Goal: Information Seeking & Learning: Understand process/instructions

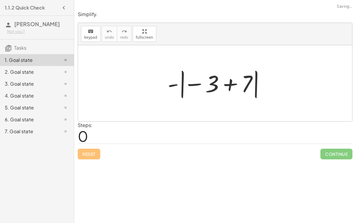
click at [239, 83] on div at bounding box center [218, 83] width 106 height 33
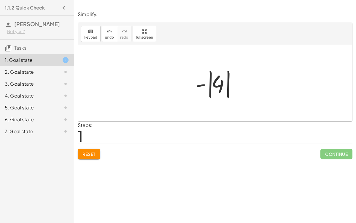
click at [222, 84] on div at bounding box center [218, 83] width 50 height 33
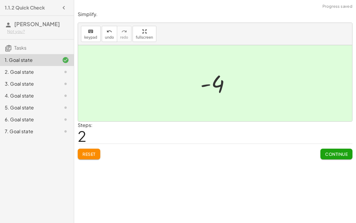
click at [335, 157] on button "Continue" at bounding box center [337, 153] width 32 height 11
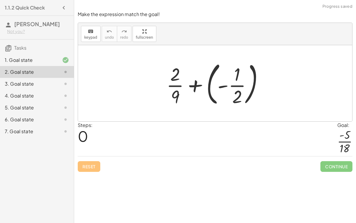
click at [235, 83] on div at bounding box center [218, 83] width 108 height 49
drag, startPoint x: 175, startPoint y: 93, endPoint x: 233, endPoint y: 102, distance: 58.6
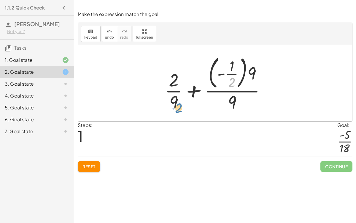
drag, startPoint x: 232, startPoint y: 79, endPoint x: 178, endPoint y: 103, distance: 58.5
click at [178, 103] on div at bounding box center [217, 83] width 111 height 60
click at [229, 86] on div at bounding box center [217, 83] width 111 height 60
click at [232, 93] on div at bounding box center [217, 83] width 111 height 60
click at [250, 72] on div at bounding box center [217, 83] width 111 height 60
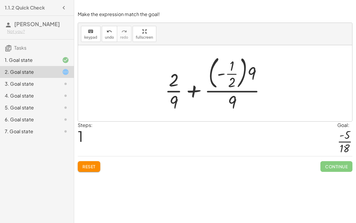
click at [238, 73] on div at bounding box center [217, 83] width 111 height 60
drag, startPoint x: 249, startPoint y: 69, endPoint x: 212, endPoint y: 72, distance: 37.6
click at [212, 72] on div at bounding box center [217, 83] width 111 height 60
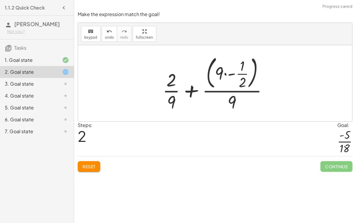
click at [219, 71] on div at bounding box center [218, 83] width 116 height 60
click at [230, 74] on div at bounding box center [218, 83] width 116 height 60
click at [209, 70] on div at bounding box center [218, 83] width 116 height 60
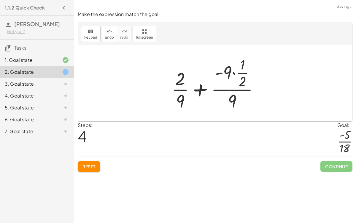
click at [230, 95] on div at bounding box center [218, 83] width 98 height 57
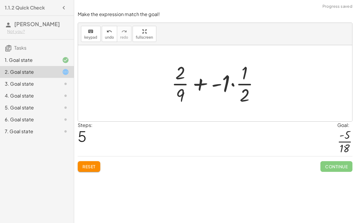
click at [233, 82] on div at bounding box center [218, 83] width 98 height 46
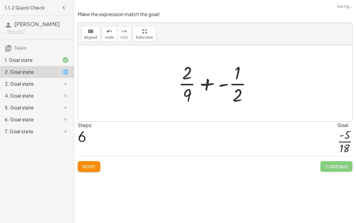
click at [192, 82] on div at bounding box center [218, 83] width 84 height 46
click at [90, 161] on button "Reset" at bounding box center [89, 166] width 23 height 11
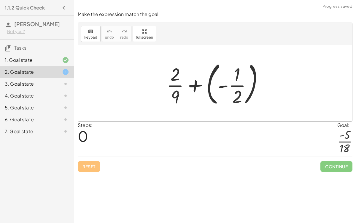
click at [218, 85] on div at bounding box center [218, 83] width 108 height 49
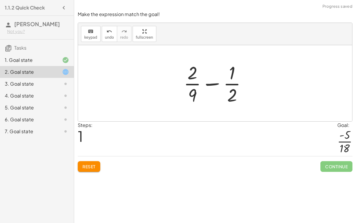
click at [211, 79] on div at bounding box center [218, 83] width 74 height 46
drag, startPoint x: 191, startPoint y: 91, endPoint x: 229, endPoint y: 100, distance: 38.8
click at [229, 100] on div at bounding box center [218, 83] width 74 height 46
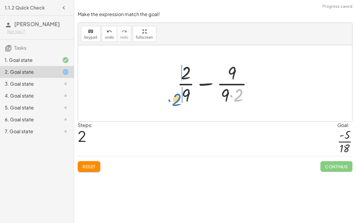
drag, startPoint x: 239, startPoint y: 95, endPoint x: 177, endPoint y: 99, distance: 62.2
click at [177, 99] on div at bounding box center [217, 83] width 86 height 46
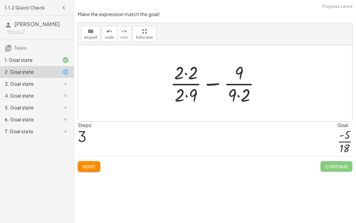
click at [193, 93] on div at bounding box center [217, 83] width 100 height 46
click at [182, 71] on div at bounding box center [217, 83] width 100 height 46
click at [238, 75] on div at bounding box center [217, 83] width 100 height 46
click at [239, 96] on div at bounding box center [217, 83] width 100 height 46
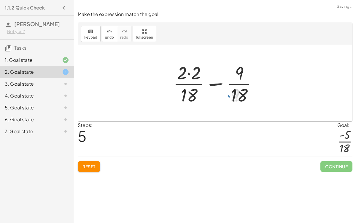
click at [187, 69] on div at bounding box center [217, 83] width 95 height 46
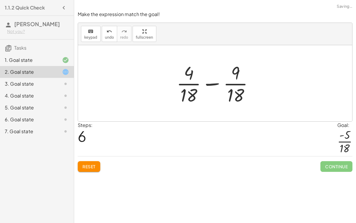
click at [215, 85] on div at bounding box center [218, 83] width 88 height 46
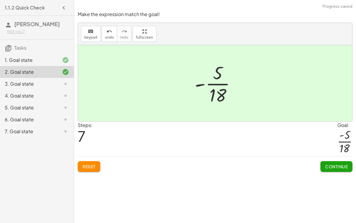
click at [329, 168] on span "Continue" at bounding box center [336, 166] width 23 height 5
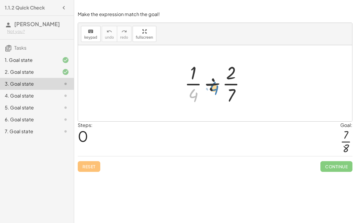
drag, startPoint x: 196, startPoint y: 95, endPoint x: 210, endPoint y: 88, distance: 16.3
click at [210, 88] on div at bounding box center [218, 83] width 72 height 46
click at [213, 84] on div at bounding box center [218, 83] width 72 height 46
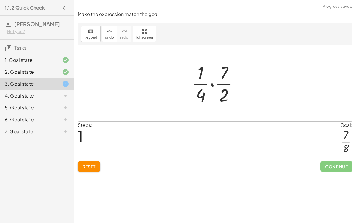
click at [213, 84] on div at bounding box center [217, 83] width 57 height 46
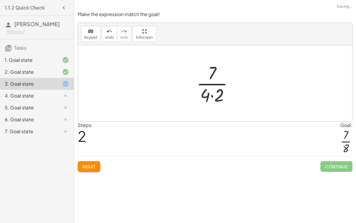
click at [216, 95] on div at bounding box center [218, 83] width 48 height 46
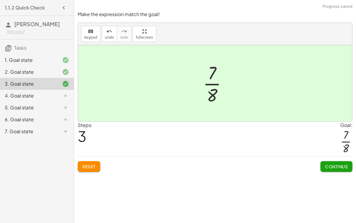
click at [331, 167] on span "Continue" at bounding box center [336, 166] width 23 height 5
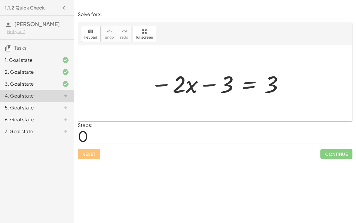
click at [188, 91] on div at bounding box center [218, 83] width 140 height 31
click at [211, 82] on div at bounding box center [218, 83] width 140 height 31
click at [91, 31] on icon "keyboard" at bounding box center [91, 31] width 6 height 7
click at [35, 69] on div "2. Goal state" at bounding box center [29, 71] width 48 height 7
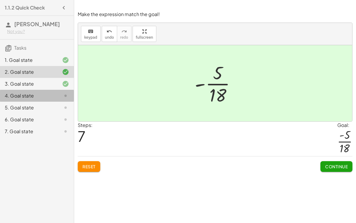
click at [60, 97] on div at bounding box center [61, 95] width 17 height 7
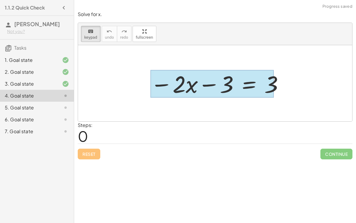
click at [253, 85] on div at bounding box center [213, 84] width 124 height 28
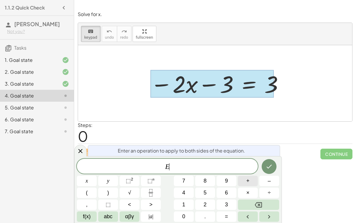
click at [244, 180] on button "+" at bounding box center [248, 181] width 20 height 10
click at [225, 202] on span "3" at bounding box center [226, 204] width 3 height 8
click at [268, 169] on icon "Done" at bounding box center [269, 166] width 7 height 7
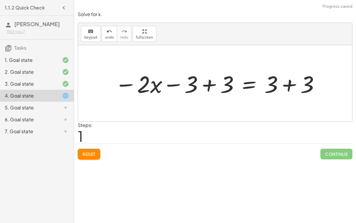
click at [205, 93] on div at bounding box center [217, 83] width 211 height 31
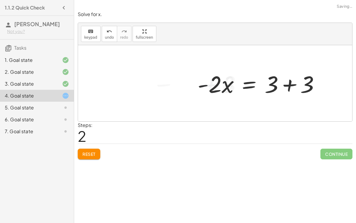
click at [292, 83] on div at bounding box center [261, 83] width 133 height 31
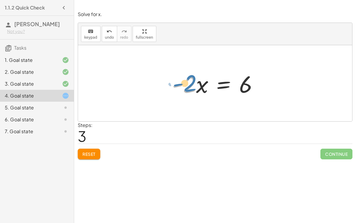
click at [190, 83] on div at bounding box center [217, 83] width 97 height 31
click at [228, 83] on div at bounding box center [217, 83] width 97 height 31
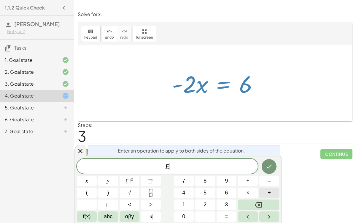
click at [267, 192] on button "÷" at bounding box center [270, 192] width 20 height 10
click at [202, 202] on button "2" at bounding box center [205, 204] width 20 height 10
click at [269, 169] on icon "Done" at bounding box center [269, 166] width 7 height 7
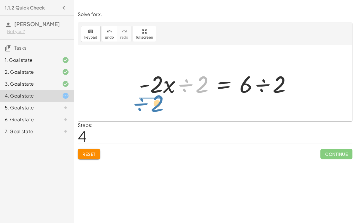
drag, startPoint x: 205, startPoint y: 82, endPoint x: 160, endPoint y: 102, distance: 48.9
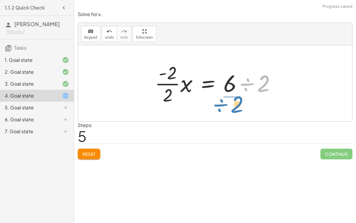
drag, startPoint x: 265, startPoint y: 85, endPoint x: 239, endPoint y: 106, distance: 33.4
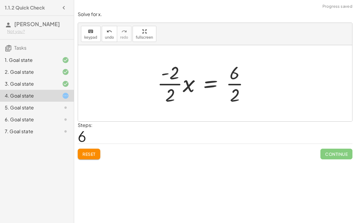
click at [236, 79] on div at bounding box center [205, 83] width 103 height 46
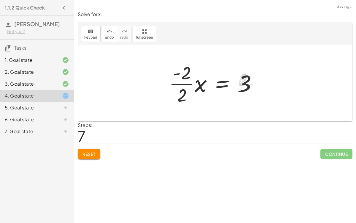
click at [190, 79] on div at bounding box center [215, 83] width 99 height 46
click at [180, 86] on div at bounding box center [215, 83] width 99 height 46
click at [202, 84] on div at bounding box center [218, 83] width 92 height 31
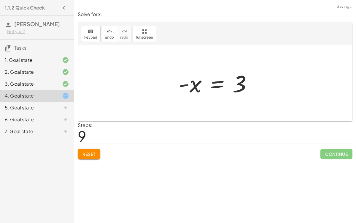
click at [201, 84] on div at bounding box center [218, 83] width 84 height 29
click at [195, 84] on div at bounding box center [218, 83] width 84 height 29
click at [107, 33] on icon "undo" at bounding box center [110, 31] width 6 height 7
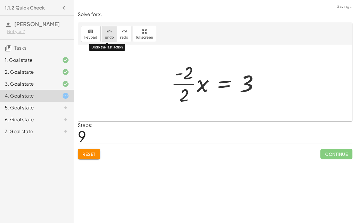
click at [107, 33] on icon "undo" at bounding box center [110, 31] width 6 height 7
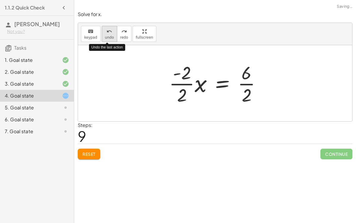
click at [107, 33] on icon "undo" at bounding box center [110, 31] width 6 height 7
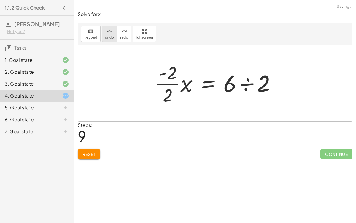
click at [109, 37] on span "undo" at bounding box center [109, 37] width 9 height 4
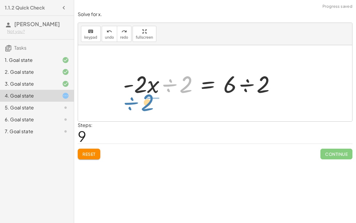
drag, startPoint x: 170, startPoint y: 84, endPoint x: 132, endPoint y: 101, distance: 42.4
click at [132, 101] on div "− · 2 · x − 3 = 3 − · 2 · x − 3 + 3 = + 3 + 3 − · 2 · x + 0 = + 3 + 3 · - 2 · x…" at bounding box center [215, 83] width 274 height 76
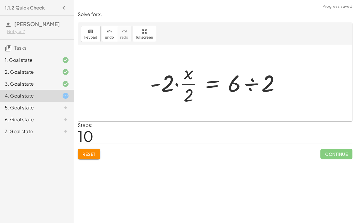
click at [187, 94] on div at bounding box center [217, 83] width 141 height 46
click at [176, 84] on div at bounding box center [217, 83] width 141 height 46
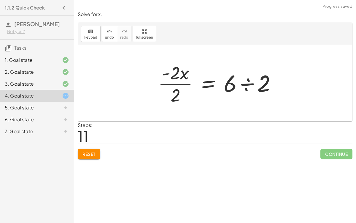
click at [180, 82] on div at bounding box center [219, 83] width 129 height 46
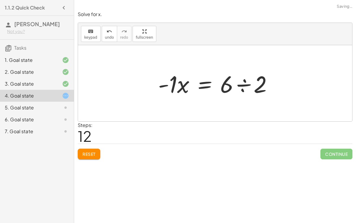
click at [233, 84] on div at bounding box center [217, 83] width 125 height 31
click at [241, 86] on div at bounding box center [217, 83] width 125 height 31
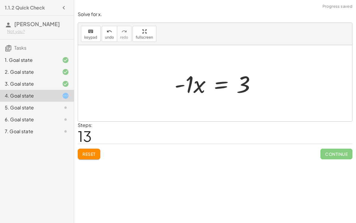
click at [231, 84] on div at bounding box center [218, 83] width 92 height 31
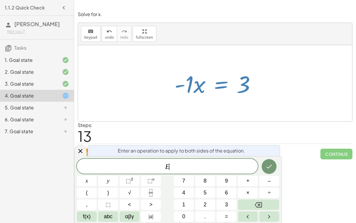
click at [222, 124] on div "Steps: 13" at bounding box center [215, 132] width 275 height 22
click at [197, 107] on div at bounding box center [215, 83] width 274 height 76
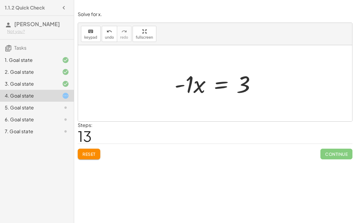
click at [216, 86] on div at bounding box center [218, 83] width 92 height 31
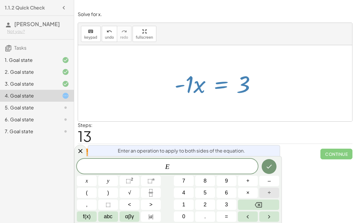
click at [271, 192] on span "÷" at bounding box center [269, 193] width 3 height 8
click at [272, 178] on button "–" at bounding box center [270, 181] width 20 height 10
click at [181, 205] on button "1" at bounding box center [184, 204] width 20 height 10
click at [271, 169] on icon "Done" at bounding box center [269, 166] width 7 height 7
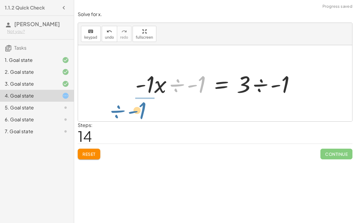
drag, startPoint x: 198, startPoint y: 84, endPoint x: 138, endPoint y: 108, distance: 64.2
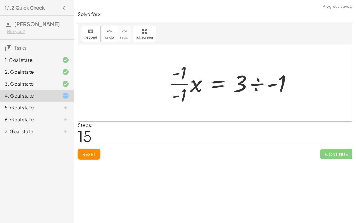
click at [193, 80] on div at bounding box center [232, 83] width 134 height 46
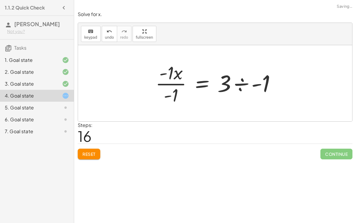
click at [175, 79] on div at bounding box center [218, 83] width 131 height 46
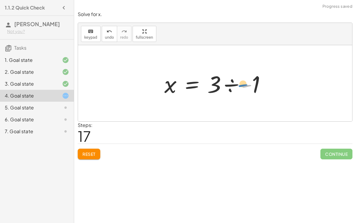
click at [246, 83] on div at bounding box center [218, 83] width 112 height 31
drag, startPoint x: 256, startPoint y: 81, endPoint x: 217, endPoint y: 97, distance: 43.0
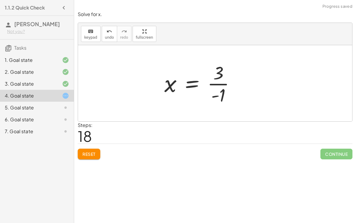
click at [223, 90] on div at bounding box center [202, 83] width 81 height 46
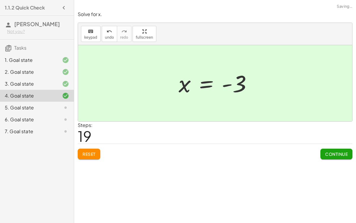
click at [324, 155] on button "Continue" at bounding box center [337, 153] width 32 height 11
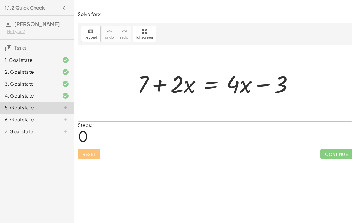
click at [210, 83] on div at bounding box center [218, 83] width 167 height 31
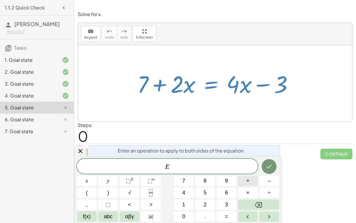
click at [254, 182] on button "+" at bounding box center [248, 181] width 20 height 10
click at [222, 202] on button "3" at bounding box center [227, 204] width 20 height 10
click at [268, 163] on icon "Done" at bounding box center [269, 166] width 7 height 7
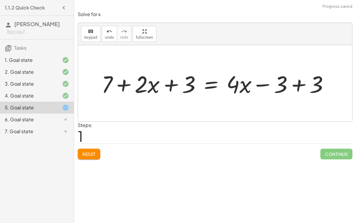
click at [268, 85] on div at bounding box center [218, 83] width 238 height 31
click at [298, 86] on div at bounding box center [218, 83] width 238 height 31
click at [172, 82] on div at bounding box center [182, 83] width 167 height 31
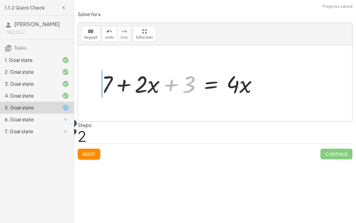
drag, startPoint x: 172, startPoint y: 82, endPoint x: 51, endPoint y: 113, distance: 124.6
click at [51, 113] on main "1.1.2 Quick Check Wyatt Lalonde Not you? Tasks 1. Goal state 2. Goal state 3. G…" at bounding box center [178, 111] width 356 height 223
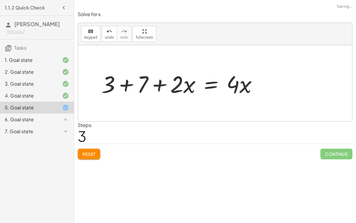
click at [132, 90] on div at bounding box center [182, 83] width 167 height 31
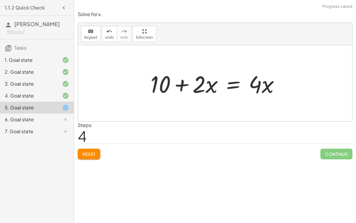
click at [229, 84] on div at bounding box center [218, 83] width 140 height 31
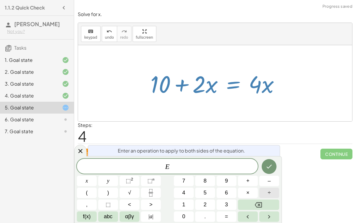
click at [268, 189] on span "÷" at bounding box center [269, 193] width 3 height 8
click at [203, 206] on button "2" at bounding box center [205, 204] width 20 height 10
click at [274, 166] on button "Done" at bounding box center [269, 166] width 15 height 15
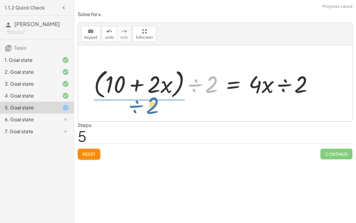
drag, startPoint x: 206, startPoint y: 85, endPoint x: 147, endPoint y: 105, distance: 62.6
click at [147, 105] on div "+ 7 + · 2 · x = + · 4 · x − 3 + 7 + · 2 · x + 3 = + · 4 · x − 3 + 3 + 7 + · 2 ·…" at bounding box center [215, 83] width 274 height 76
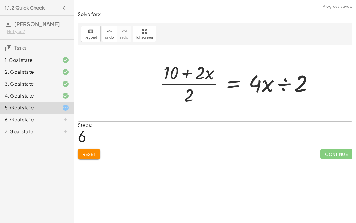
click at [189, 77] on div at bounding box center [239, 83] width 164 height 46
click at [191, 81] on div at bounding box center [239, 83] width 164 height 46
click at [192, 83] on div at bounding box center [239, 83] width 164 height 46
drag, startPoint x: 189, startPoint y: 99, endPoint x: 199, endPoint y: 88, distance: 15.1
click at [199, 88] on div at bounding box center [239, 83] width 164 height 46
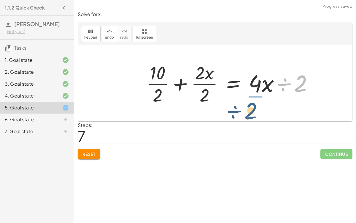
drag, startPoint x: 298, startPoint y: 85, endPoint x: 249, endPoint y: 113, distance: 55.8
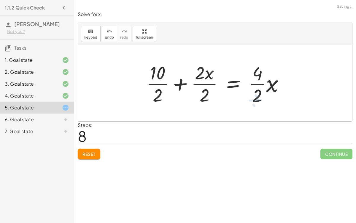
click at [265, 83] on div at bounding box center [217, 83] width 148 height 46
click at [210, 80] on div at bounding box center [216, 83] width 144 height 46
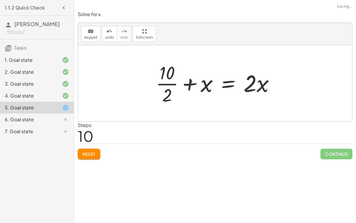
click at [175, 82] on div at bounding box center [217, 83] width 129 height 46
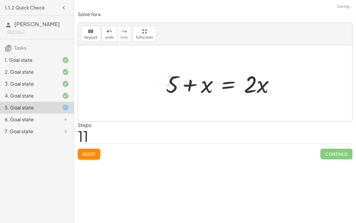
click at [192, 85] on div at bounding box center [223, 83] width 120 height 31
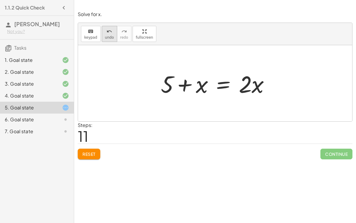
click at [102, 38] on button "undo undo" at bounding box center [109, 34] width 15 height 16
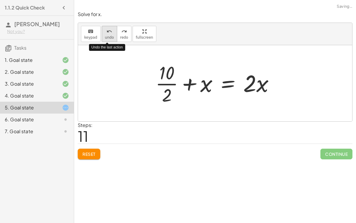
click at [102, 38] on button "undo undo" at bounding box center [109, 34] width 15 height 16
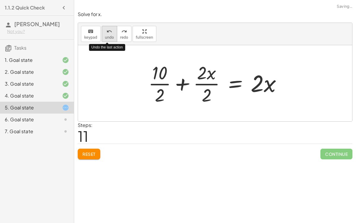
click at [102, 38] on button "undo undo" at bounding box center [109, 34] width 15 height 16
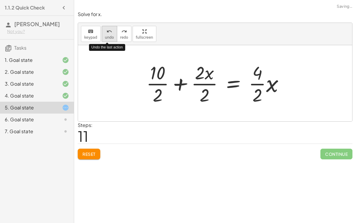
click at [102, 37] on button "undo undo" at bounding box center [109, 34] width 15 height 16
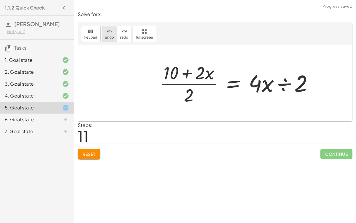
click at [107, 41] on button "undo undo" at bounding box center [109, 34] width 15 height 16
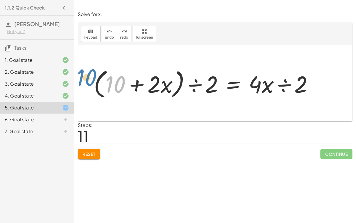
drag, startPoint x: 116, startPoint y: 84, endPoint x: 86, endPoint y: 78, distance: 30.5
drag, startPoint x: 157, startPoint y: 84, endPoint x: 149, endPoint y: 81, distance: 8.8
click at [149, 81] on div at bounding box center [206, 83] width 230 height 34
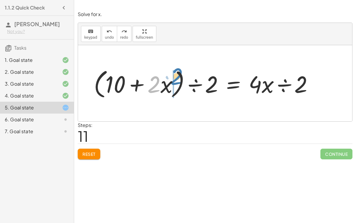
drag, startPoint x: 154, startPoint y: 85, endPoint x: 176, endPoint y: 78, distance: 23.4
click at [176, 78] on div at bounding box center [206, 83] width 230 height 34
click at [165, 85] on div at bounding box center [206, 83] width 230 height 34
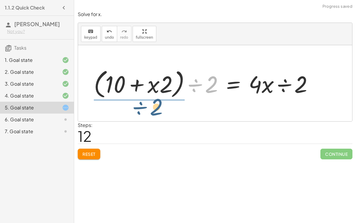
drag, startPoint x: 212, startPoint y: 82, endPoint x: 156, endPoint y: 103, distance: 60.2
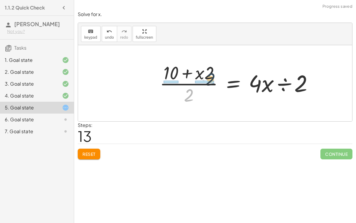
drag, startPoint x: 193, startPoint y: 91, endPoint x: 212, endPoint y: 75, distance: 25.5
click at [212, 75] on div at bounding box center [239, 83] width 164 height 46
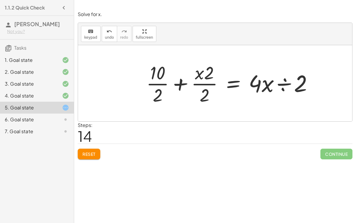
click at [204, 82] on div at bounding box center [231, 83] width 177 height 46
click at [158, 84] on div at bounding box center [231, 83] width 177 height 46
click at [211, 84] on div at bounding box center [237, 83] width 167 height 46
click at [205, 83] on div at bounding box center [237, 83] width 167 height 46
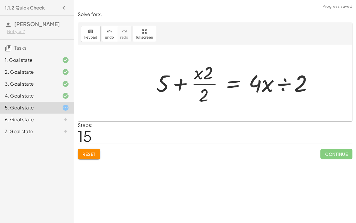
click at [205, 83] on div at bounding box center [237, 83] width 167 height 46
click at [280, 83] on div at bounding box center [237, 83] width 167 height 46
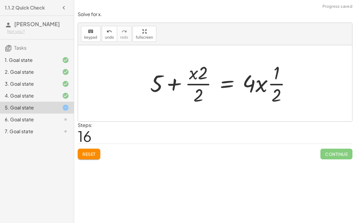
click at [259, 90] on div at bounding box center [222, 83] width 151 height 46
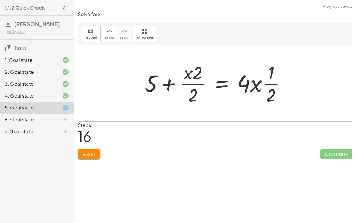
click at [252, 87] on div at bounding box center [217, 83] width 151 height 46
click at [97, 151] on button "Reset" at bounding box center [89, 153] width 23 height 11
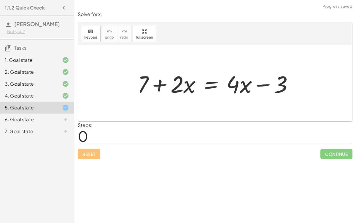
click at [209, 86] on div at bounding box center [218, 83] width 167 height 31
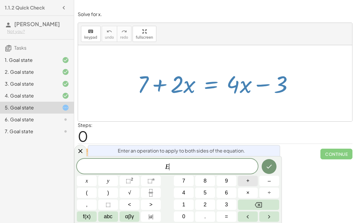
click at [244, 177] on button "+" at bounding box center [248, 181] width 20 height 10
click at [222, 204] on button "3" at bounding box center [227, 204] width 20 height 10
click at [270, 167] on icon "Done" at bounding box center [269, 166] width 7 height 7
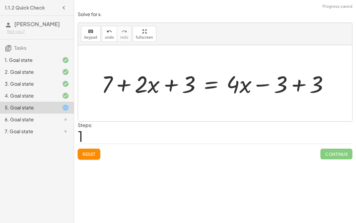
click at [296, 85] on div at bounding box center [218, 83] width 238 height 31
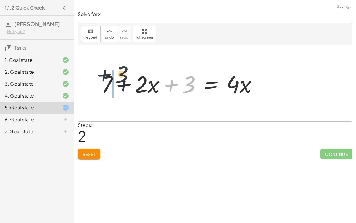
drag, startPoint x: 170, startPoint y: 87, endPoint x: 91, endPoint y: 75, distance: 79.8
click at [91, 75] on div "+ 7 + · 2 · x = + · 4 · x − 3 + 7 + · 2 · x + 3 = + · 4 · x − 3 + 3 + 7 + · 2 ·…" at bounding box center [215, 83] width 274 height 76
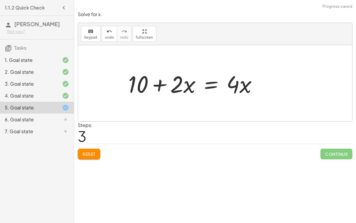
click at [121, 83] on div "+ 7 + · 2 · x = + · 4 · x − 3 + 7 + · 2 · x + 3 = + · 4 · x − 3 + 3 + 7 + · 2 ·…" at bounding box center [215, 83] width 274 height 76
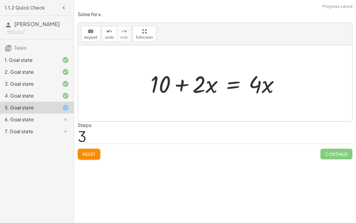
click at [191, 85] on div at bounding box center [218, 83] width 140 height 31
click at [224, 87] on div at bounding box center [218, 83] width 140 height 31
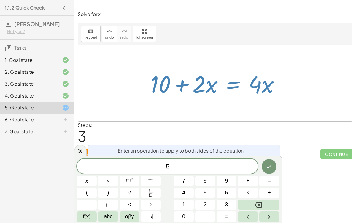
click at [231, 87] on div at bounding box center [218, 83] width 140 height 31
click at [265, 192] on button "÷" at bounding box center [270, 192] width 20 height 10
click at [208, 201] on button "2" at bounding box center [205, 204] width 20 height 10
click at [271, 165] on icon "Done" at bounding box center [269, 167] width 5 height 4
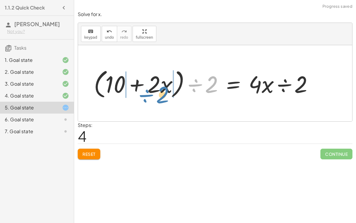
drag, startPoint x: 209, startPoint y: 86, endPoint x: 158, endPoint y: 99, distance: 52.5
click at [158, 99] on div at bounding box center [206, 83] width 230 height 34
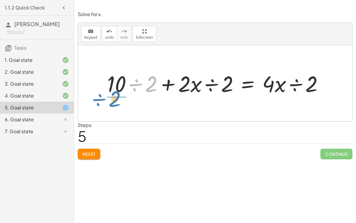
drag, startPoint x: 136, startPoint y: 86, endPoint x: 99, endPoint y: 101, distance: 39.4
click at [99, 101] on div "+ 7 + · 2 · x = + · 4 · x − 3 + 7 + · 2 · x + 3 = + · 4 · x − 3 + 3 + 7 + · 2 ·…" at bounding box center [215, 83] width 274 height 76
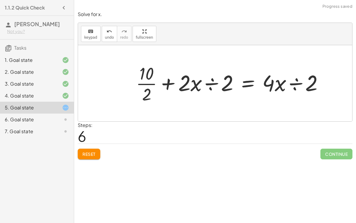
click at [147, 85] on div at bounding box center [232, 82] width 198 height 43
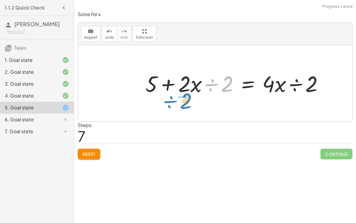
drag, startPoint x: 226, startPoint y: 83, endPoint x: 185, endPoint y: 100, distance: 44.1
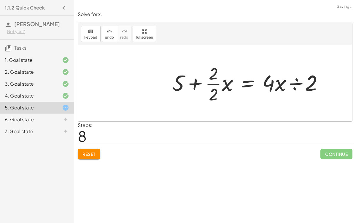
click at [210, 85] on div at bounding box center [251, 82] width 162 height 43
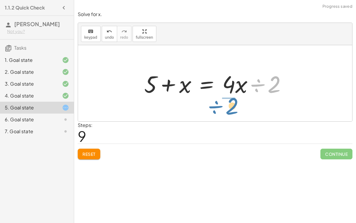
drag, startPoint x: 270, startPoint y: 86, endPoint x: 226, endPoint y: 106, distance: 47.8
click at [226, 106] on div "+ 7 + · 2 · x = + · 4 · x − 3 + 7 + · 2 · x + 3 = + · 4 · x − 3 + 3 + 7 + · 2 ·…" at bounding box center [215, 83] width 274 height 76
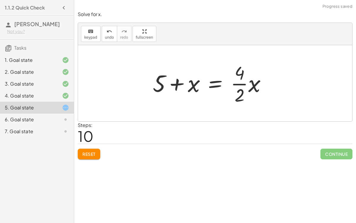
click at [232, 83] on div at bounding box center [212, 83] width 124 height 46
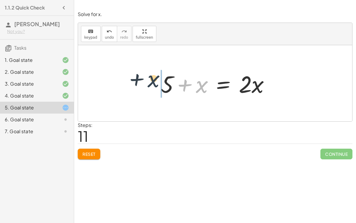
drag, startPoint x: 202, startPoint y: 87, endPoint x: 154, endPoint y: 82, distance: 48.0
click at [187, 89] on div at bounding box center [218, 83] width 120 height 31
click at [221, 81] on div at bounding box center [218, 83] width 120 height 31
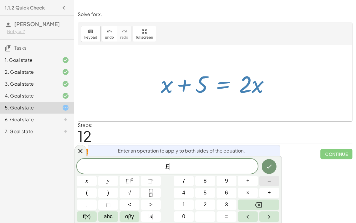
click at [267, 176] on button "–" at bounding box center [270, 181] width 20 height 10
click at [206, 195] on span "5" at bounding box center [205, 193] width 3 height 8
click at [273, 162] on button "Done" at bounding box center [269, 166] width 15 height 15
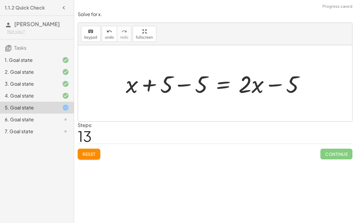
click at [185, 88] on div at bounding box center [217, 83] width 189 height 31
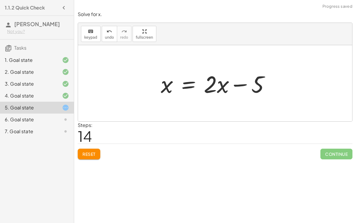
click at [187, 81] on div at bounding box center [218, 83] width 120 height 31
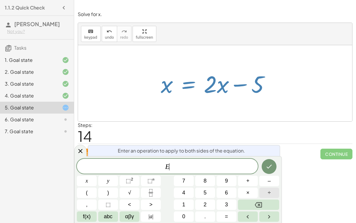
click at [264, 193] on button "÷" at bounding box center [270, 192] width 20 height 10
click at [205, 204] on span "2" at bounding box center [205, 204] width 3 height 8
click at [271, 170] on button "Done" at bounding box center [269, 166] width 15 height 15
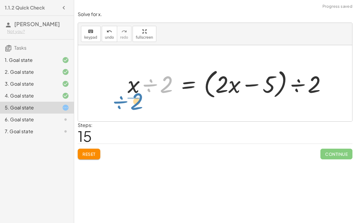
drag, startPoint x: 149, startPoint y: 83, endPoint x: 118, endPoint y: 100, distance: 35.1
click at [119, 100] on div "+ 7 + · 2 · x = + · 4 · x − 3 + 7 + · 2 · x + 3 = + · 4 · x − 3 + 3 + 7 + · 2 ·…" at bounding box center [227, 83] width 217 height 37
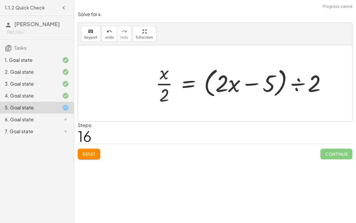
click at [161, 84] on div at bounding box center [243, 83] width 181 height 46
drag, startPoint x: 313, startPoint y: 84, endPoint x: 230, endPoint y: 103, distance: 85.0
click at [230, 103] on div at bounding box center [243, 83] width 181 height 46
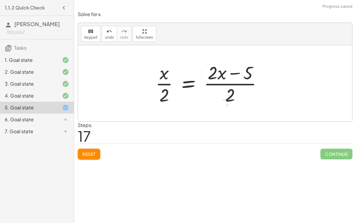
click at [228, 97] on div at bounding box center [212, 83] width 118 height 46
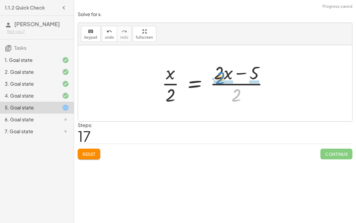
drag, startPoint x: 236, startPoint y: 94, endPoint x: 221, endPoint y: 77, distance: 22.9
click at [221, 77] on div at bounding box center [218, 83] width 118 height 46
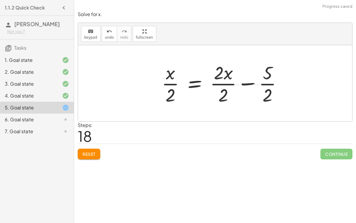
click at [223, 75] on div at bounding box center [224, 83] width 131 height 46
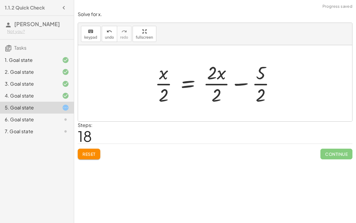
click at [264, 86] on div at bounding box center [217, 83] width 131 height 46
click at [263, 84] on div at bounding box center [217, 83] width 131 height 46
click at [215, 78] on div at bounding box center [217, 83] width 131 height 46
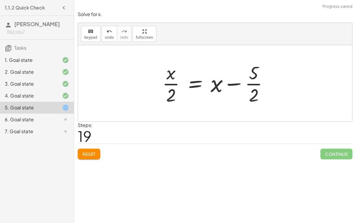
click at [162, 74] on div at bounding box center [217, 83] width 117 height 46
click at [89, 151] on span "Reset" at bounding box center [89, 153] width 13 height 5
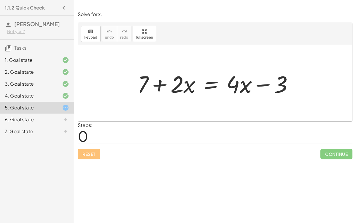
click at [204, 83] on div at bounding box center [218, 83] width 167 height 31
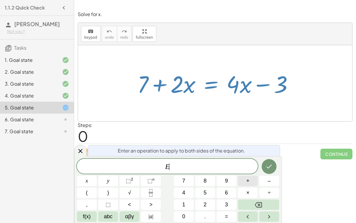
click at [249, 182] on span "+" at bounding box center [247, 181] width 3 height 8
click at [227, 206] on span "3" at bounding box center [226, 204] width 3 height 8
click at [269, 168] on icon "Done" at bounding box center [269, 167] width 5 height 4
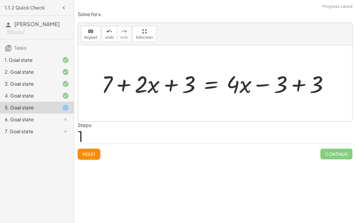
click at [280, 80] on div at bounding box center [218, 83] width 238 height 31
click at [294, 86] on div at bounding box center [218, 83] width 238 height 31
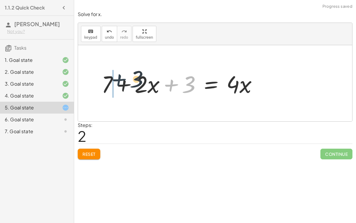
drag, startPoint x: 170, startPoint y: 84, endPoint x: 114, endPoint y: 78, distance: 55.9
click at [114, 78] on div at bounding box center [182, 83] width 167 height 31
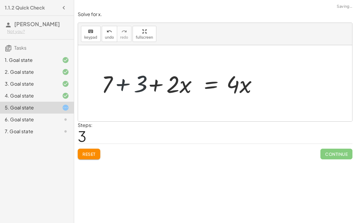
click at [115, 79] on div at bounding box center [182, 83] width 167 height 31
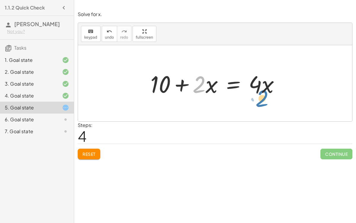
drag, startPoint x: 203, startPoint y: 84, endPoint x: 266, endPoint y: 98, distance: 64.2
click at [266, 98] on div at bounding box center [218, 83] width 140 height 31
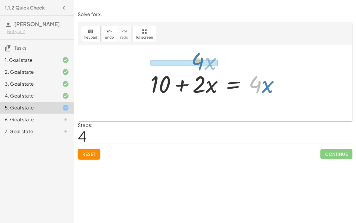
drag, startPoint x: 258, startPoint y: 82, endPoint x: 199, endPoint y: 52, distance: 66.4
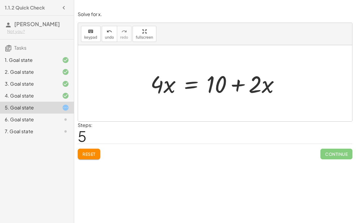
click at [195, 83] on div at bounding box center [218, 83] width 140 height 31
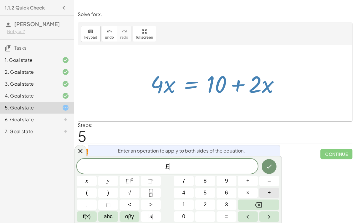
click at [263, 195] on button "÷" at bounding box center [270, 192] width 20 height 10
click at [206, 201] on span "2" at bounding box center [205, 204] width 3 height 8
click at [272, 164] on icon "Done" at bounding box center [269, 166] width 7 height 7
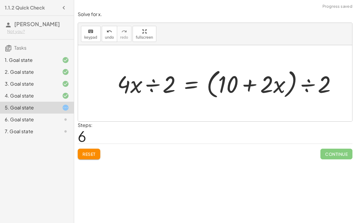
click at [154, 82] on div at bounding box center [229, 83] width 230 height 34
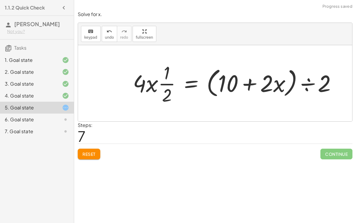
click at [302, 82] on div at bounding box center [237, 83] width 214 height 46
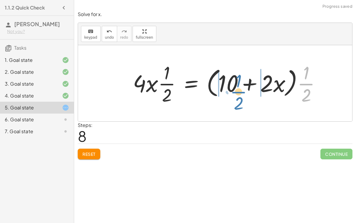
drag, startPoint x: 306, startPoint y: 84, endPoint x: 238, endPoint y: 92, distance: 68.2
click at [238, 92] on div at bounding box center [229, 83] width 198 height 46
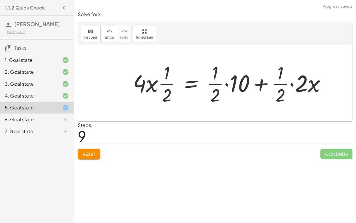
click at [241, 89] on div at bounding box center [232, 83] width 204 height 46
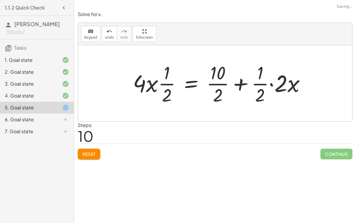
click at [256, 82] on div at bounding box center [221, 83] width 183 height 46
click at [271, 85] on div at bounding box center [221, 83] width 183 height 46
click at [211, 83] on div at bounding box center [212, 83] width 165 height 46
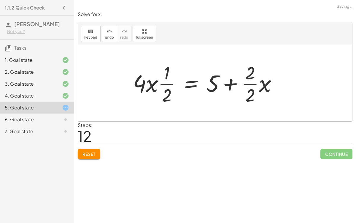
click at [255, 88] on div at bounding box center [207, 83] width 155 height 46
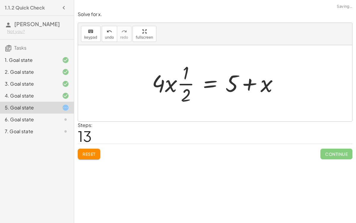
click at [257, 78] on div at bounding box center [217, 83] width 137 height 46
click at [177, 81] on div at bounding box center [217, 83] width 137 height 46
click at [173, 83] on div at bounding box center [217, 83] width 137 height 46
click at [180, 83] on div at bounding box center [217, 83] width 137 height 46
drag, startPoint x: 192, startPoint y: 82, endPoint x: 146, endPoint y: 79, distance: 46.4
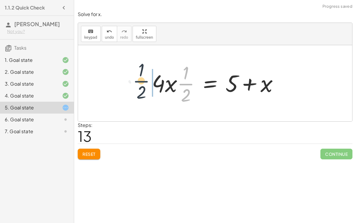
click at [146, 79] on div "+ 7 + · 2 · x = + · 4 · x − 3 + 7 + · 2 · x + 3 = + · 4 · x − 3 + 3 + 7 + · 2 ·…" at bounding box center [215, 83] width 145 height 49
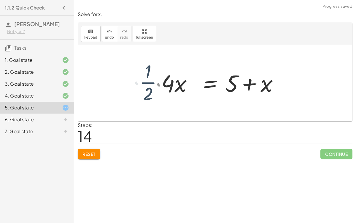
click at [159, 82] on div at bounding box center [214, 83] width 143 height 46
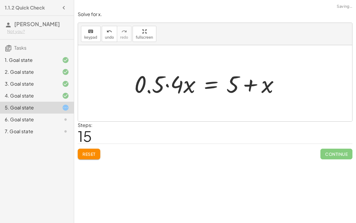
click at [166, 85] on div at bounding box center [210, 83] width 156 height 31
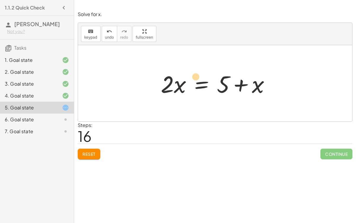
drag, startPoint x: 260, startPoint y: 83, endPoint x: 198, endPoint y: 76, distance: 62.8
click at [198, 76] on div at bounding box center [218, 83] width 120 height 31
click at [84, 154] on span "Reset" at bounding box center [89, 153] width 13 height 5
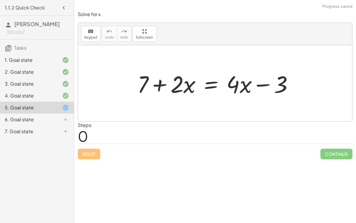
click at [215, 82] on div at bounding box center [218, 83] width 167 height 31
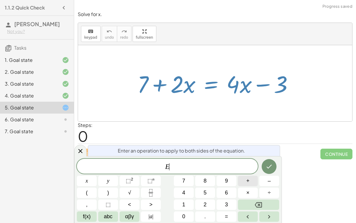
click at [245, 183] on button "+" at bounding box center [248, 181] width 20 height 10
click at [229, 200] on button "3" at bounding box center [227, 204] width 20 height 10
click at [268, 167] on icon "Done" at bounding box center [269, 166] width 7 height 7
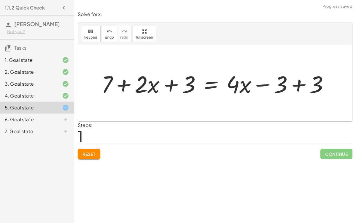
click at [297, 83] on div at bounding box center [218, 83] width 238 height 31
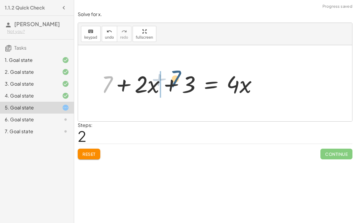
drag, startPoint x: 100, startPoint y: 82, endPoint x: 170, endPoint y: 76, distance: 69.4
click at [170, 76] on div at bounding box center [182, 83] width 167 height 31
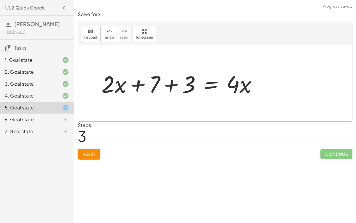
click at [153, 83] on div at bounding box center [182, 83] width 167 height 31
click at [176, 83] on div at bounding box center [182, 83] width 167 height 31
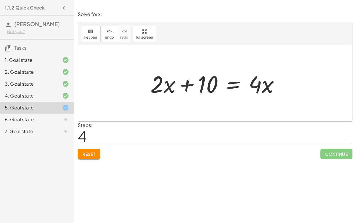
drag, startPoint x: 146, startPoint y: 85, endPoint x: 269, endPoint y: 79, distance: 123.7
click at [269, 79] on div "+ 7 + · 2 · x = + · 4 · x − 3 + 7 + · 2 · x + 3 = + · 4 · x − 3 + 3 + 7 + · 2 ·…" at bounding box center [215, 84] width 147 height 34
drag, startPoint x: 270, startPoint y: 87, endPoint x: 183, endPoint y: 61, distance: 91.1
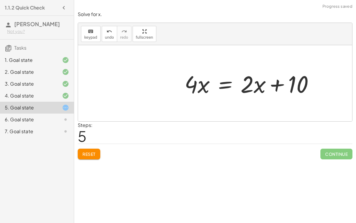
click at [202, 81] on div at bounding box center [252, 83] width 140 height 31
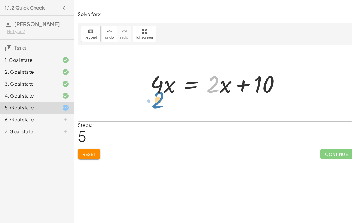
drag, startPoint x: 214, startPoint y: 84, endPoint x: 159, endPoint y: 99, distance: 57.0
click at [189, 85] on div at bounding box center [218, 83] width 140 height 31
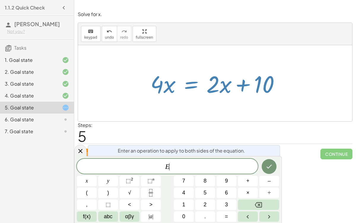
drag, startPoint x: 221, startPoint y: 85, endPoint x: 219, endPoint y: 100, distance: 15.9
click at [219, 100] on div "+ 7 + · 2 · x = + · 4 · x − 3 + 7 + · 2 · x + 3 = + · 4 · x − 3 + 3 + 7 + · 2 ·…" at bounding box center [215, 83] width 274 height 76
click at [268, 165] on icon "Done" at bounding box center [269, 166] width 7 height 7
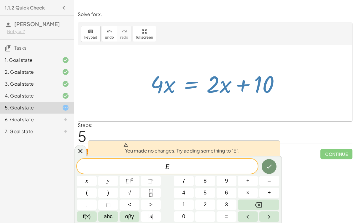
click at [281, 138] on div "Steps: 5" at bounding box center [215, 132] width 275 height 22
click at [173, 105] on div at bounding box center [215, 83] width 274 height 76
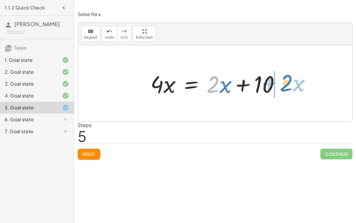
drag, startPoint x: 214, startPoint y: 80, endPoint x: 288, endPoint y: 78, distance: 74.0
click at [288, 78] on div "+ 7 + · 2 · x = + · 4 · x − 3 + 7 + · 2 · x + 3 = + · 4 · x − 3 + 3 + 7 + · 2 ·…" at bounding box center [215, 84] width 147 height 34
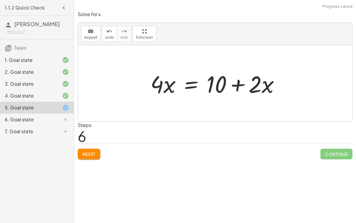
click at [237, 79] on div at bounding box center [218, 83] width 140 height 31
click at [186, 83] on div at bounding box center [218, 83] width 140 height 31
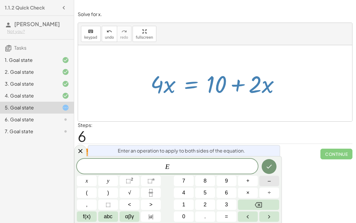
click at [268, 177] on button "–" at bounding box center [270, 181] width 20 height 10
click at [175, 206] on button "1" at bounding box center [184, 204] width 20 height 10
click at [187, 221] on button "0" at bounding box center [184, 216] width 20 height 10
click at [268, 166] on icon "Done" at bounding box center [269, 166] width 7 height 7
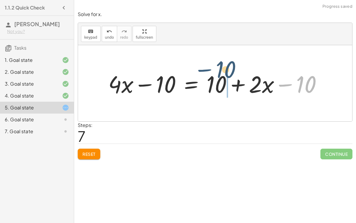
drag, startPoint x: 286, startPoint y: 85, endPoint x: 203, endPoint y: 72, distance: 83.8
click at [203, 72] on div at bounding box center [217, 83] width 225 height 31
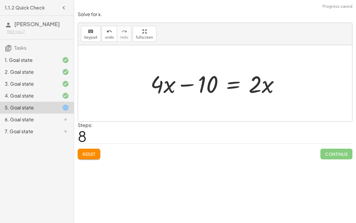
click at [167, 84] on div at bounding box center [218, 83] width 140 height 31
drag, startPoint x: 263, startPoint y: 80, endPoint x: 254, endPoint y: 93, distance: 16.3
click at [254, 93] on div at bounding box center [218, 83] width 140 height 31
click at [233, 80] on div at bounding box center [218, 83] width 140 height 31
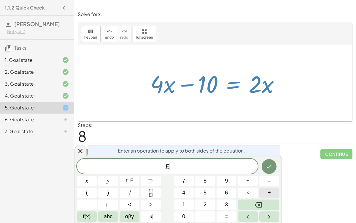
click at [265, 193] on button "÷" at bounding box center [270, 192] width 20 height 10
click at [211, 206] on button "2" at bounding box center [205, 204] width 20 height 10
click at [270, 159] on button "Done" at bounding box center [269, 166] width 15 height 15
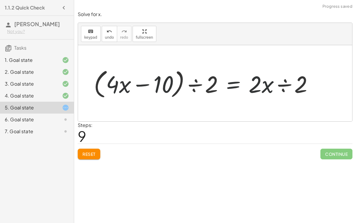
click at [285, 86] on div at bounding box center [206, 83] width 230 height 34
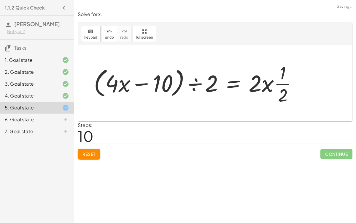
click at [274, 83] on div at bounding box center [198, 83] width 214 height 46
drag, startPoint x: 278, startPoint y: 83, endPoint x: 245, endPoint y: 83, distance: 32.4
click at [245, 83] on div at bounding box center [198, 83] width 214 height 46
click at [260, 85] on div at bounding box center [191, 83] width 201 height 46
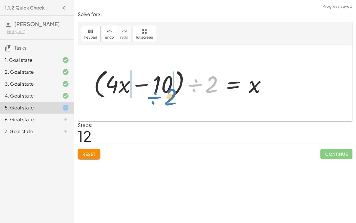
drag, startPoint x: 191, startPoint y: 85, endPoint x: 153, endPoint y: 98, distance: 40.9
click at [153, 98] on div at bounding box center [183, 83] width 184 height 34
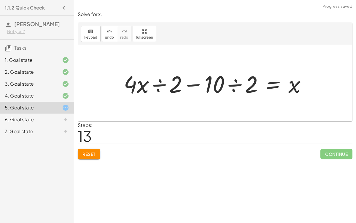
click at [135, 82] on div at bounding box center [217, 83] width 193 height 31
click at [166, 88] on div at bounding box center [217, 83] width 193 height 31
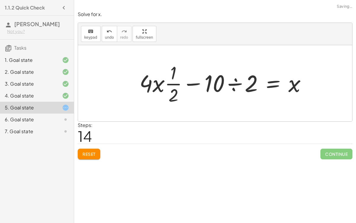
click at [168, 86] on div at bounding box center [226, 83] width 178 height 46
drag, startPoint x: 170, startPoint y: 84, endPoint x: 124, endPoint y: 87, distance: 46.1
click at [124, 87] on div "+ 7 + · 2 · x = + · 4 · x − 3 + 7 + · 2 · x + 3 = + · 4 · x − 3 + 3 + 7 + · 2 ·…" at bounding box center [215, 83] width 274 height 76
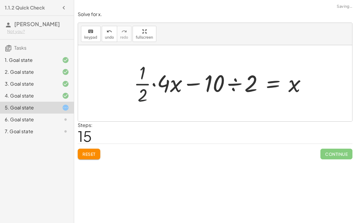
click at [140, 84] on div at bounding box center [222, 83] width 183 height 46
click at [152, 83] on div at bounding box center [222, 83] width 183 height 46
click at [243, 91] on div at bounding box center [232, 83] width 165 height 46
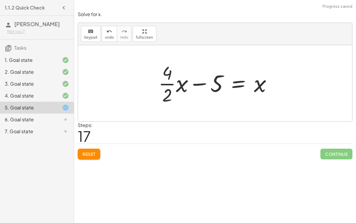
click at [173, 83] on div at bounding box center [218, 83] width 124 height 46
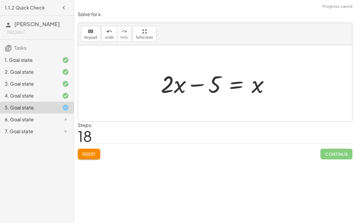
click at [224, 83] on div at bounding box center [218, 83] width 120 height 31
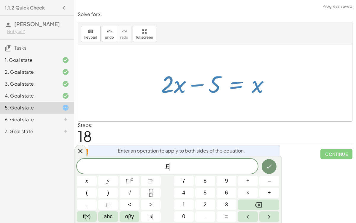
click at [263, 86] on div at bounding box center [218, 83] width 120 height 31
click at [230, 50] on div at bounding box center [215, 83] width 274 height 76
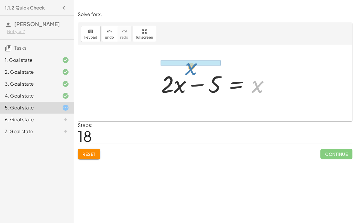
drag, startPoint x: 259, startPoint y: 81, endPoint x: 188, endPoint y: 58, distance: 74.6
click at [188, 58] on div "+ 7 + · 2 · x = + · 4 · x − 3 + 7 + · 2 · x + 3 = + · 4 · x − 3 + 3 + 7 + · 2 ·…" at bounding box center [215, 83] width 274 height 76
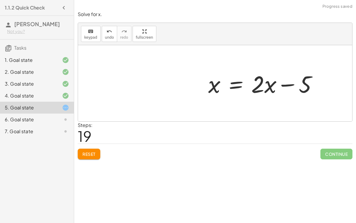
click at [221, 76] on div at bounding box center [266, 83] width 120 height 31
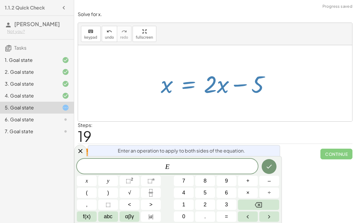
click at [213, 103] on div at bounding box center [215, 83] width 274 height 76
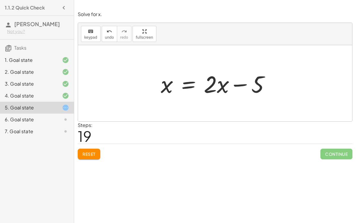
click at [185, 83] on div at bounding box center [218, 83] width 120 height 31
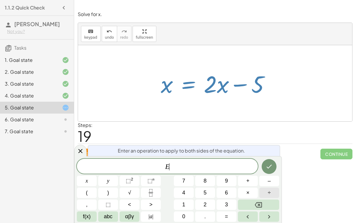
click at [270, 187] on button "÷" at bounding box center [270, 192] width 20 height 10
click at [208, 204] on button "2" at bounding box center [205, 204] width 20 height 10
click at [264, 161] on button "Done" at bounding box center [269, 166] width 15 height 15
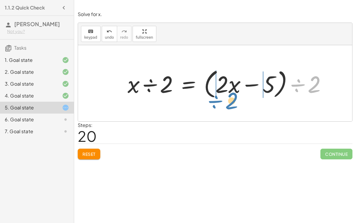
drag, startPoint x: 309, startPoint y: 82, endPoint x: 227, endPoint y: 98, distance: 83.8
click at [227, 98] on div at bounding box center [230, 83] width 210 height 34
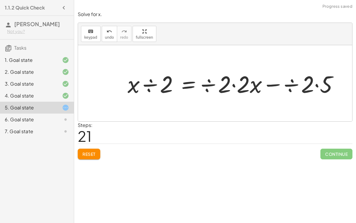
click at [233, 81] on div at bounding box center [237, 83] width 225 height 31
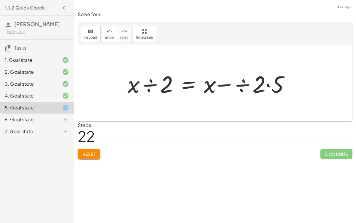
click at [248, 85] on div at bounding box center [213, 83] width 176 height 31
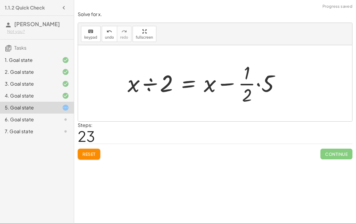
click at [252, 82] on div at bounding box center [206, 83] width 163 height 46
click at [257, 83] on div at bounding box center [206, 83] width 163 height 46
click at [250, 82] on div at bounding box center [197, 83] width 145 height 46
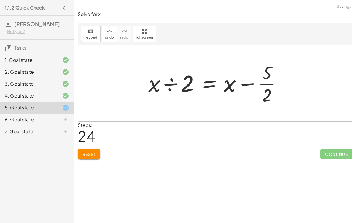
click at [271, 83] on div at bounding box center [218, 83] width 145 height 46
click at [170, 77] on div at bounding box center [218, 83] width 145 height 46
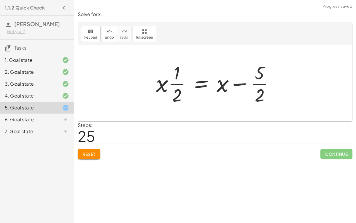
click at [173, 85] on div at bounding box center [217, 83] width 129 height 46
drag, startPoint x: 175, startPoint y: 84, endPoint x: 150, endPoint y: 83, distance: 24.7
click at [151, 83] on div "+ 7 + · 2 · x = + · 4 · x − 3 + 7 + · 2 · x + 3 = + · 4 · x − 3 + 3 + 7 + · 2 ·…" at bounding box center [215, 83] width 136 height 49
click at [179, 82] on div at bounding box center [217, 83] width 129 height 46
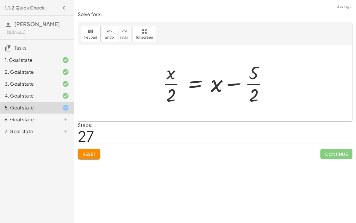
click at [221, 85] on div at bounding box center [217, 83] width 117 height 46
drag, startPoint x: 250, startPoint y: 84, endPoint x: 204, endPoint y: 80, distance: 46.5
click at [204, 80] on div at bounding box center [217, 83] width 117 height 46
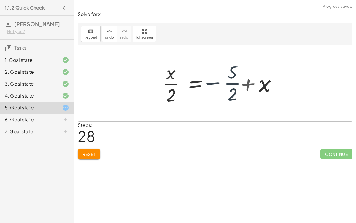
click at [227, 87] on div at bounding box center [226, 83] width 135 height 46
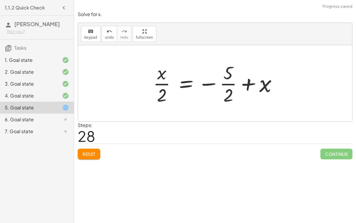
click at [249, 83] on div at bounding box center [217, 83] width 135 height 46
click at [210, 84] on div at bounding box center [217, 83] width 135 height 46
click at [90, 151] on span "Reset" at bounding box center [89, 153] width 13 height 5
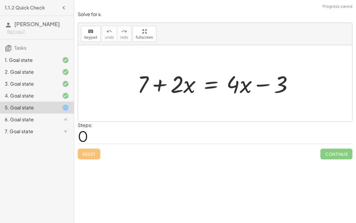
click at [214, 87] on div at bounding box center [218, 83] width 167 height 31
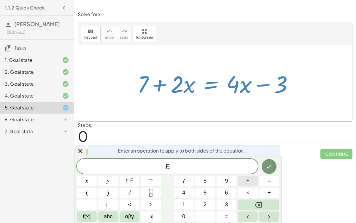
click at [246, 178] on button "+" at bounding box center [248, 181] width 20 height 10
click at [233, 201] on button "3" at bounding box center [227, 204] width 20 height 10
click at [266, 169] on icon "Done" at bounding box center [269, 166] width 7 height 7
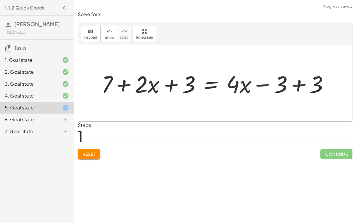
click at [294, 86] on div at bounding box center [218, 83] width 238 height 31
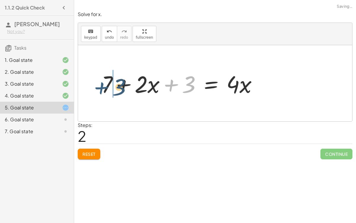
drag, startPoint x: 174, startPoint y: 80, endPoint x: 102, endPoint y: 82, distance: 71.6
click at [102, 82] on div at bounding box center [182, 83] width 167 height 31
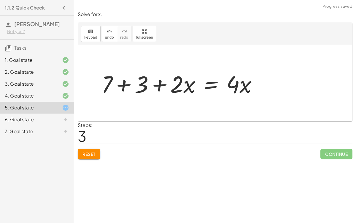
click at [125, 85] on div at bounding box center [182, 83] width 167 height 31
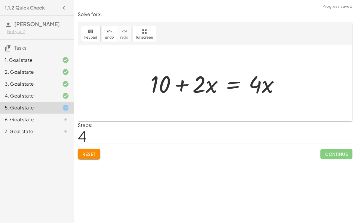
click at [52, 116] on div "6. Goal state" at bounding box center [29, 119] width 48 height 7
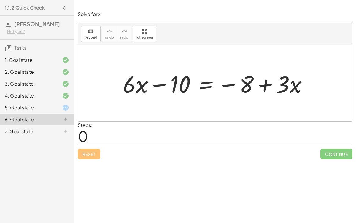
click at [206, 87] on div at bounding box center [217, 83] width 195 height 31
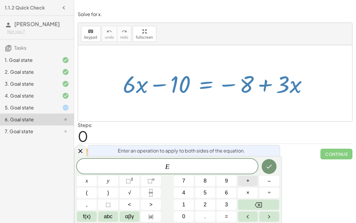
click at [248, 183] on span "+" at bounding box center [247, 181] width 3 height 8
click at [191, 206] on button "1" at bounding box center [184, 204] width 20 height 10
click at [188, 210] on div "E + 1 ​ x y ⬚ 2 ⬚ n 7 8 9 + – ( ) √ 4 5 6 × ÷ , ⬚ < > 1 2 3 f(x) abc αβγ | a | …" at bounding box center [178, 190] width 203 height 63
click at [189, 212] on button "0" at bounding box center [184, 216] width 20 height 10
click at [271, 167] on icon "Done" at bounding box center [269, 166] width 7 height 7
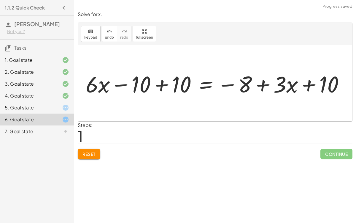
click at [159, 85] on div at bounding box center [216, 83] width 229 height 25
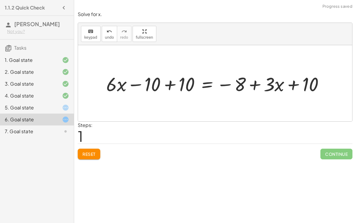
click at [167, 86] on div at bounding box center [217, 83] width 229 height 25
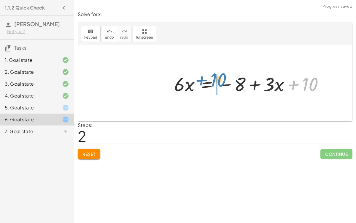
drag, startPoint x: 297, startPoint y: 86, endPoint x: 205, endPoint y: 81, distance: 91.6
click at [205, 81] on div at bounding box center [251, 83] width 161 height 25
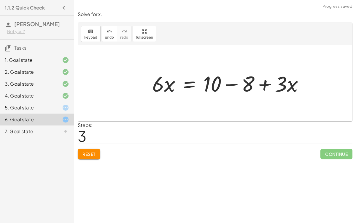
click at [246, 84] on div at bounding box center [234, 83] width 177 height 31
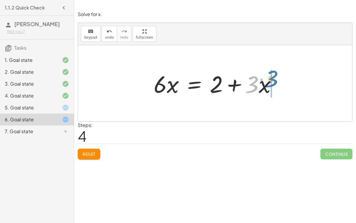
drag, startPoint x: 257, startPoint y: 83, endPoint x: 271, endPoint y: 79, distance: 15.5
click at [197, 79] on div at bounding box center [218, 83] width 134 height 31
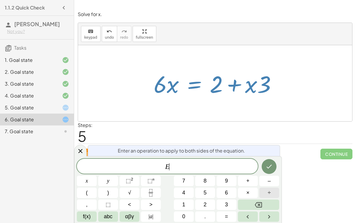
click at [266, 194] on button "÷" at bounding box center [270, 192] width 20 height 10
click at [229, 204] on button "3" at bounding box center [227, 204] width 20 height 10
click at [267, 170] on icon "Done" at bounding box center [269, 166] width 7 height 7
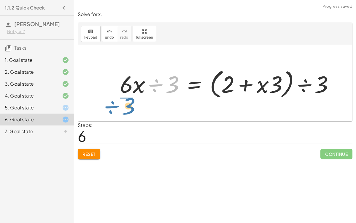
drag, startPoint x: 167, startPoint y: 82, endPoint x: 124, endPoint y: 103, distance: 47.8
click at [124, 103] on div "+ · 6 · x − 10 = − 8 + · 3 · x + · 6 · x − 10 + 10 = − 8 + · 3 · x + 10 + · 6 ·…" at bounding box center [215, 83] width 274 height 76
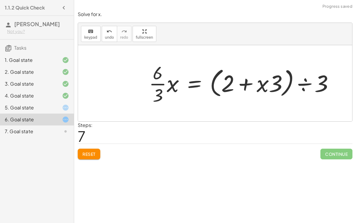
click at [167, 76] on div at bounding box center [243, 83] width 195 height 46
click at [163, 75] on div at bounding box center [245, 83] width 192 height 46
click at [170, 85] on div at bounding box center [245, 83] width 192 height 46
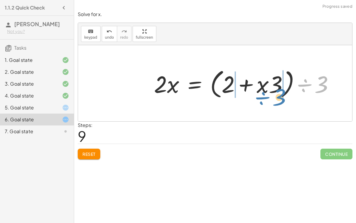
drag, startPoint x: 325, startPoint y: 84, endPoint x: 284, endPoint y: 96, distance: 43.7
click at [284, 96] on div at bounding box center [246, 83] width 191 height 34
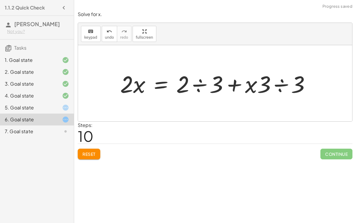
click at [282, 85] on div at bounding box center [217, 83] width 201 height 31
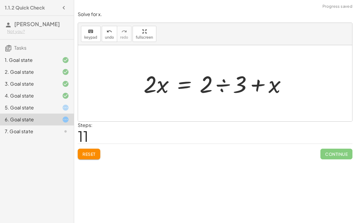
click at [256, 84] on div at bounding box center [218, 83] width 154 height 31
click at [227, 83] on div at bounding box center [218, 83] width 154 height 31
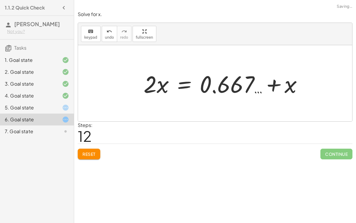
click at [227, 83] on div at bounding box center [226, 83] width 170 height 31
click at [0, 166] on div "1.1.2 Quick Check Wyatt Lalonde Not you? Tasks 1. Goal state 2. Goal state 3. G…" at bounding box center [37, 111] width 74 height 223
click at [105, 36] on span "undo" at bounding box center [109, 37] width 9 height 4
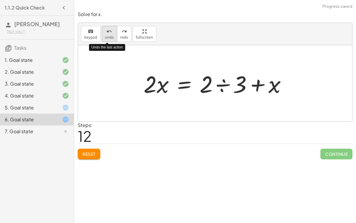
click at [105, 36] on span "undo" at bounding box center [109, 37] width 9 height 4
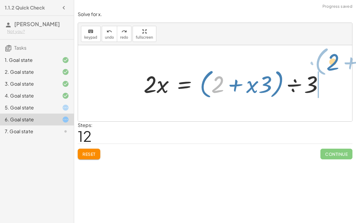
drag, startPoint x: 220, startPoint y: 85, endPoint x: 333, endPoint y: 64, distance: 114.8
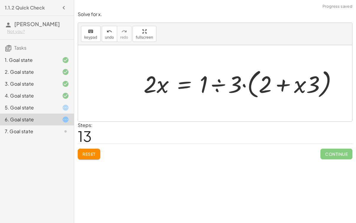
click at [240, 86] on div at bounding box center [243, 83] width 205 height 34
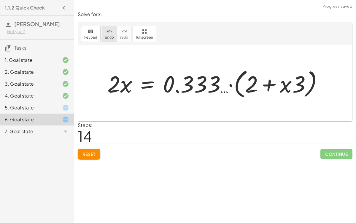
click at [107, 38] on span "undo" at bounding box center [109, 37] width 9 height 4
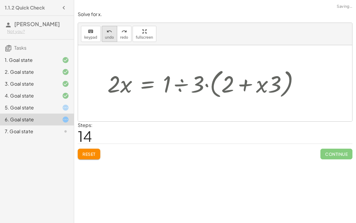
click at [107, 38] on span "undo" at bounding box center [109, 37] width 9 height 4
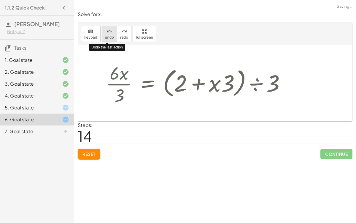
click at [107, 38] on span "undo" at bounding box center [109, 37] width 9 height 4
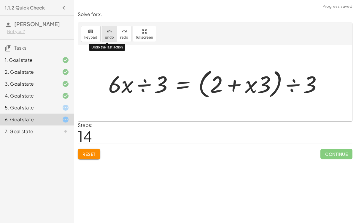
click at [107, 38] on span "undo" at bounding box center [109, 37] width 9 height 4
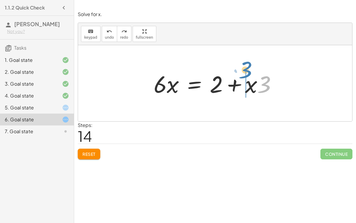
drag, startPoint x: 263, startPoint y: 80, endPoint x: 256, endPoint y: 75, distance: 8.6
click at [256, 75] on div at bounding box center [218, 83] width 134 height 31
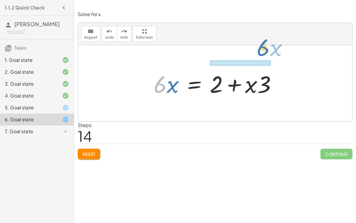
drag, startPoint x: 156, startPoint y: 84, endPoint x: 259, endPoint y: 48, distance: 109.2
click at [259, 48] on div "+ · 6 · x − 10 = − 8 + · 3 · x + · 6 · x − 10 + 10 = − 8 + · 3 · x + 10 + · 6 ·…" at bounding box center [215, 83] width 274 height 76
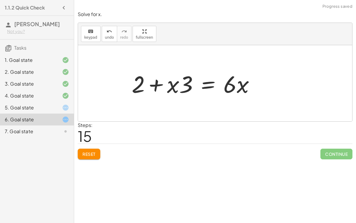
click at [222, 81] on div at bounding box center [196, 83] width 134 height 31
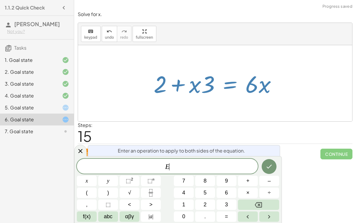
click at [250, 70] on div at bounding box center [218, 83] width 134 height 31
click at [268, 181] on span "–" at bounding box center [269, 181] width 3 height 8
click at [224, 132] on div "Steps: 15" at bounding box center [215, 132] width 275 height 22
click at [200, 160] on div "E −" at bounding box center [167, 166] width 181 height 15
click at [266, 163] on button "Done" at bounding box center [269, 166] width 15 height 15
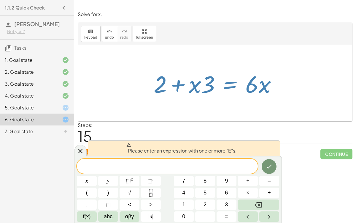
click at [211, 84] on div at bounding box center [218, 83] width 134 height 31
click at [232, 105] on div at bounding box center [215, 83] width 274 height 76
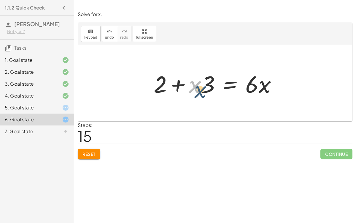
drag, startPoint x: 199, startPoint y: 84, endPoint x: 212, endPoint y: 95, distance: 16.8
click at [212, 95] on div at bounding box center [218, 83] width 134 height 31
drag, startPoint x: 195, startPoint y: 83, endPoint x: 194, endPoint y: 65, distance: 18.2
drag, startPoint x: 207, startPoint y: 86, endPoint x: 253, endPoint y: 98, distance: 47.7
click at [225, 86] on div at bounding box center [218, 83] width 134 height 31
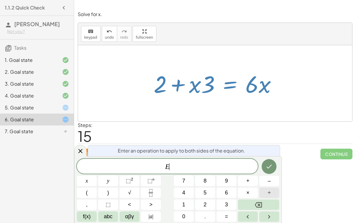
click at [267, 191] on button "÷" at bounding box center [270, 192] width 20 height 10
click at [224, 200] on button "3" at bounding box center [227, 204] width 20 height 10
click at [274, 164] on button "Done" at bounding box center [269, 166] width 15 height 15
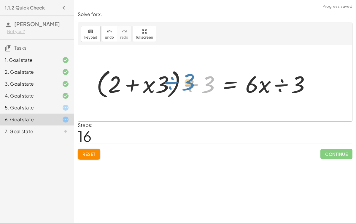
drag, startPoint x: 195, startPoint y: 82, endPoint x: 171, endPoint y: 78, distance: 23.7
click at [171, 78] on div at bounding box center [206, 83] width 225 height 34
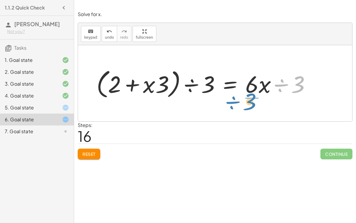
drag, startPoint x: 295, startPoint y: 81, endPoint x: 247, endPoint y: 99, distance: 51.1
click at [247, 99] on div at bounding box center [206, 83] width 225 height 34
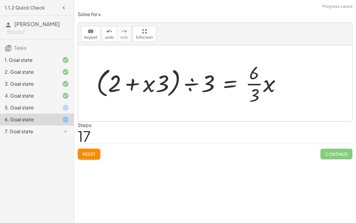
click at [257, 85] on div at bounding box center [191, 83] width 195 height 46
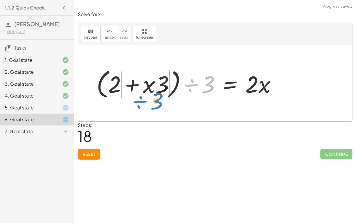
drag, startPoint x: 192, startPoint y: 85, endPoint x: 140, endPoint y: 100, distance: 54.9
click at [140, 100] on div "+ · 6 · x − 10 = − 8 + · 3 · x + · 6 · x − 10 + 10 = − 8 + · 3 · x + 10 + · 6 ·…" at bounding box center [187, 83] width 198 height 37
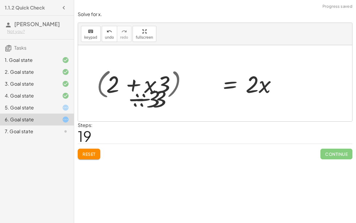
click at [140, 100] on div at bounding box center [215, 83] width 274 height 76
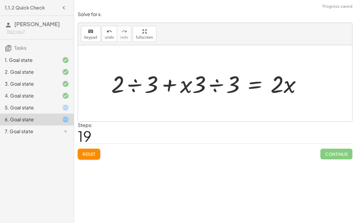
click at [117, 83] on div at bounding box center [208, 83] width 201 height 31
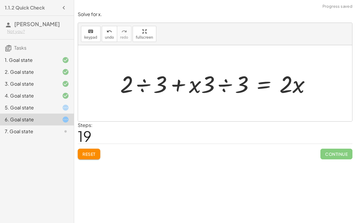
click at [194, 88] on div at bounding box center [217, 83] width 201 height 31
click at [220, 85] on div at bounding box center [217, 83] width 201 height 31
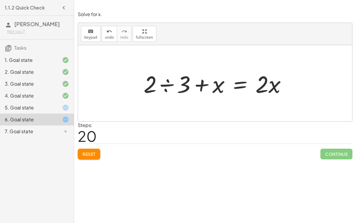
click at [95, 153] on span "Reset" at bounding box center [89, 153] width 13 height 5
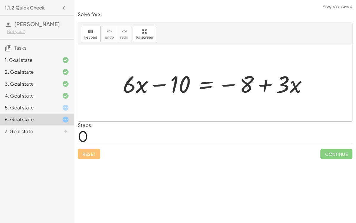
click at [63, 109] on icon at bounding box center [65, 107] width 7 height 7
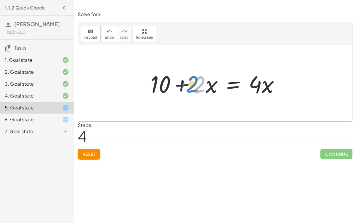
drag, startPoint x: 200, startPoint y: 84, endPoint x: 193, endPoint y: 83, distance: 7.5
click at [193, 83] on div at bounding box center [218, 83] width 140 height 31
click at [208, 87] on div at bounding box center [218, 83] width 140 height 31
click at [198, 86] on div at bounding box center [218, 83] width 140 height 31
click at [230, 85] on div at bounding box center [218, 83] width 140 height 31
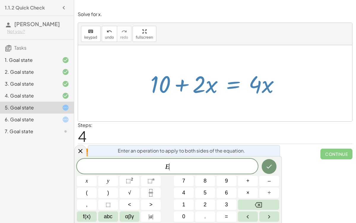
click at [230, 85] on div at bounding box center [218, 83] width 140 height 31
click at [180, 80] on div at bounding box center [218, 83] width 140 height 31
click at [267, 168] on icon "Done" at bounding box center [269, 166] width 7 height 7
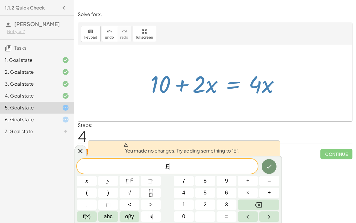
click at [251, 83] on div at bounding box center [218, 83] width 140 height 31
click at [238, 65] on div at bounding box center [215, 83] width 274 height 76
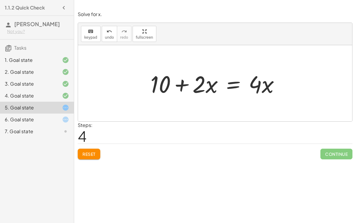
click at [183, 84] on div at bounding box center [218, 83] width 140 height 31
click at [234, 86] on div at bounding box center [218, 83] width 140 height 31
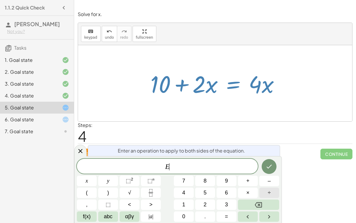
click at [268, 191] on button "÷" at bounding box center [270, 192] width 20 height 10
click at [204, 201] on span "2" at bounding box center [205, 204] width 3 height 8
click at [274, 163] on button "Done" at bounding box center [269, 166] width 15 height 15
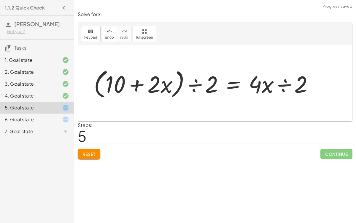
click at [279, 84] on div at bounding box center [206, 83] width 230 height 34
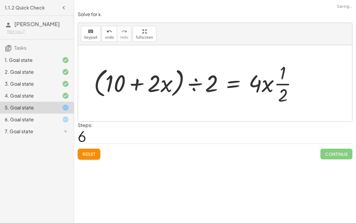
click at [279, 84] on div at bounding box center [198, 83] width 214 height 46
drag, startPoint x: 279, startPoint y: 84, endPoint x: 243, endPoint y: 82, distance: 36.6
click at [243, 82] on div at bounding box center [198, 83] width 214 height 46
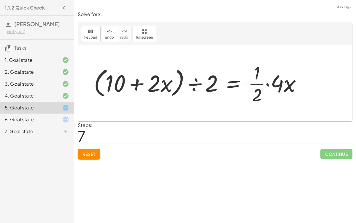
click at [258, 86] on div at bounding box center [201, 83] width 220 height 46
click at [268, 83] on div at bounding box center [201, 83] width 220 height 46
click at [258, 84] on div at bounding box center [191, 83] width 201 height 46
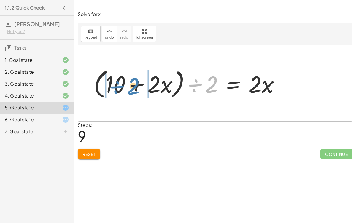
drag, startPoint x: 196, startPoint y: 83, endPoint x: 117, endPoint y: 85, distance: 79.0
click at [117, 85] on div at bounding box center [189, 83] width 197 height 34
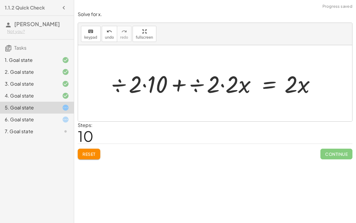
click at [187, 79] on div at bounding box center [218, 83] width 212 height 31
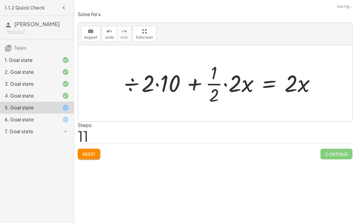
click at [157, 79] on div at bounding box center [223, 83] width 199 height 46
click at [157, 80] on div at bounding box center [222, 83] width 202 height 46
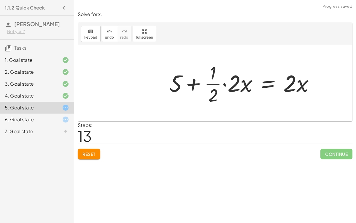
click at [180, 88] on div at bounding box center [245, 83] width 156 height 46
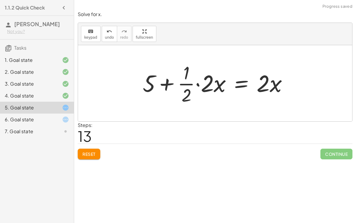
click at [199, 83] on div at bounding box center [218, 83] width 156 height 46
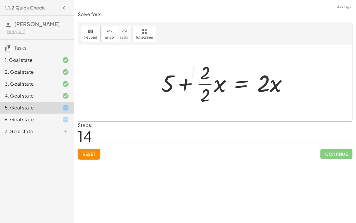
click at [199, 83] on div at bounding box center [227, 83] width 137 height 46
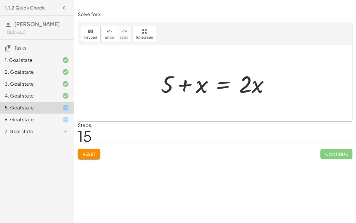
click at [44, 130] on div "7. Goal state" at bounding box center [29, 131] width 48 height 7
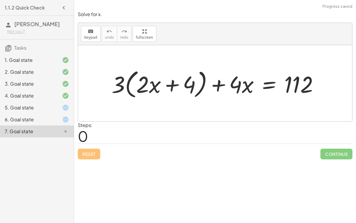
click at [121, 82] on div at bounding box center [218, 84] width 218 height 34
drag, startPoint x: 121, startPoint y: 82, endPoint x: 164, endPoint y: 85, distance: 42.8
click at [164, 85] on div at bounding box center [218, 84] width 218 height 34
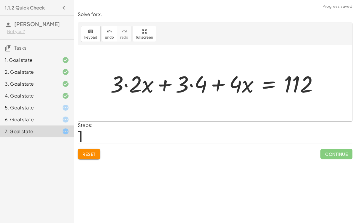
click at [137, 84] on div at bounding box center [216, 83] width 219 height 30
click at [197, 85] on div at bounding box center [226, 83] width 201 height 30
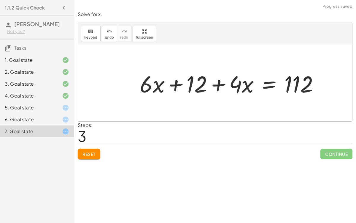
click at [226, 83] on div at bounding box center [232, 83] width 190 height 30
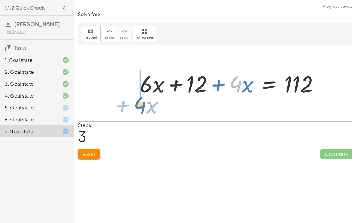
drag, startPoint x: 236, startPoint y: 83, endPoint x: 139, endPoint y: 104, distance: 99.3
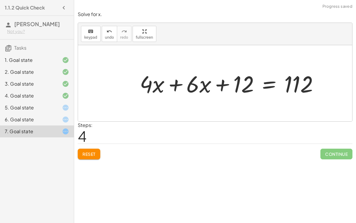
click at [179, 81] on div at bounding box center [232, 83] width 190 height 30
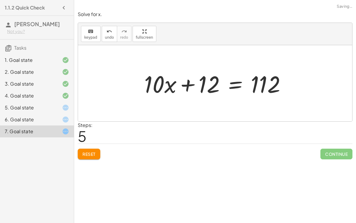
click at [191, 87] on div at bounding box center [217, 83] width 152 height 31
drag, startPoint x: 189, startPoint y: 84, endPoint x: 208, endPoint y: 103, distance: 27.1
click at [208, 103] on div "+ · 3 · ( + · 2 · x + 4 ) + · 4 · x = 112 + · 3 · 2 · x + · 3 · 4 + · 4 · x = 1…" at bounding box center [215, 83] width 274 height 76
click at [91, 32] on icon "keyboard" at bounding box center [91, 31] width 6 height 7
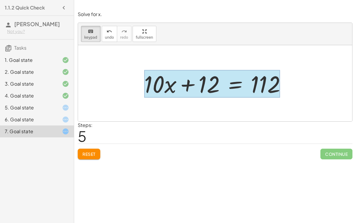
click at [233, 81] on div at bounding box center [212, 84] width 136 height 28
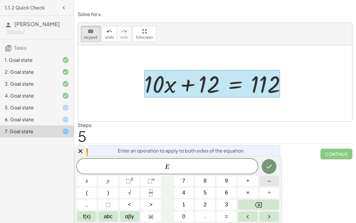
click at [266, 182] on button "–" at bounding box center [270, 181] width 20 height 10
click at [185, 205] on button "1" at bounding box center [184, 204] width 20 height 10
click at [208, 204] on button "2" at bounding box center [205, 204] width 20 height 10
click at [269, 167] on icon "Done" at bounding box center [269, 167] width 5 height 4
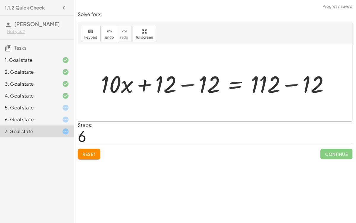
click at [187, 85] on div at bounding box center [217, 83] width 239 height 31
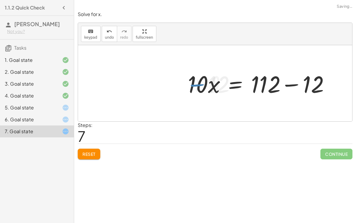
click at [295, 84] on div at bounding box center [261, 83] width 152 height 31
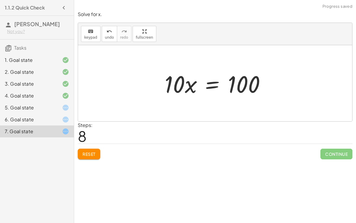
click at [213, 89] on div at bounding box center [217, 83] width 111 height 31
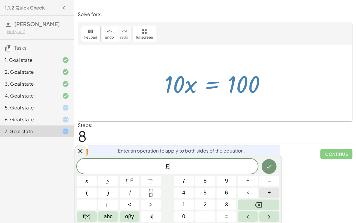
click at [262, 190] on button "÷" at bounding box center [270, 192] width 20 height 10
click at [178, 206] on button "1" at bounding box center [184, 204] width 20 height 10
click at [183, 213] on span "0" at bounding box center [183, 216] width 3 height 8
click at [268, 169] on icon "Done" at bounding box center [269, 166] width 7 height 7
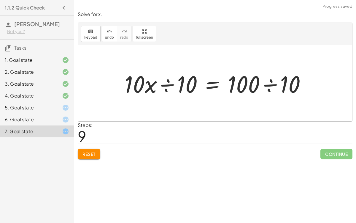
click at [167, 84] on div at bounding box center [218, 83] width 192 height 31
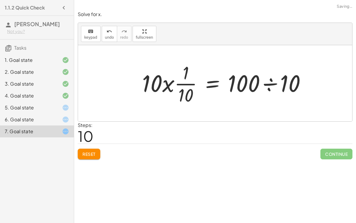
click at [269, 81] on div at bounding box center [226, 83] width 175 height 46
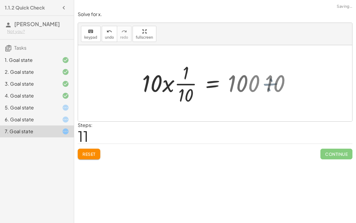
click at [269, 81] on div at bounding box center [215, 83] width 274 height 76
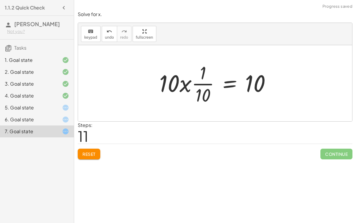
click at [205, 79] on div at bounding box center [218, 83] width 122 height 46
drag, startPoint x: 195, startPoint y: 82, endPoint x: 132, endPoint y: 76, distance: 63.0
click at [132, 76] on div "+ · 3 · ( + · 2 · x + 4 ) + · 4 · x = 112 + · 3 · 2 · x + · 3 · 4 + · 4 · x = 1…" at bounding box center [215, 83] width 274 height 76
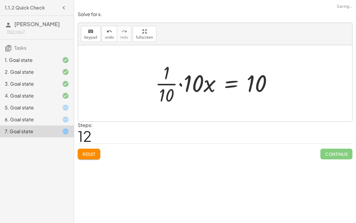
click at [178, 84] on div at bounding box center [216, 83] width 128 height 46
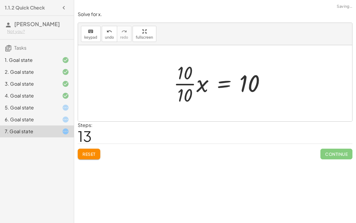
click at [198, 83] on div at bounding box center [222, 83] width 102 height 46
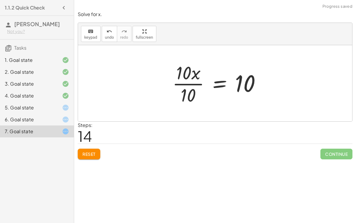
click at [192, 82] on div at bounding box center [219, 83] width 99 height 46
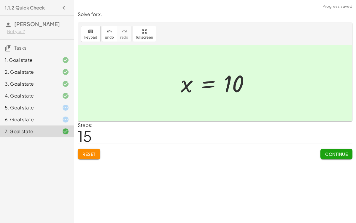
click at [327, 151] on span "Continue" at bounding box center [336, 153] width 23 height 5
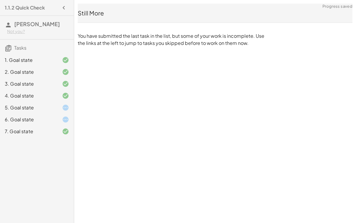
click at [39, 119] on div "6. Goal state" at bounding box center [29, 119] width 48 height 7
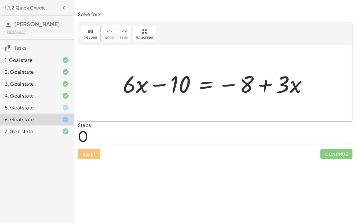
click at [61, 125] on div "5. Goal state" at bounding box center [37, 131] width 74 height 12
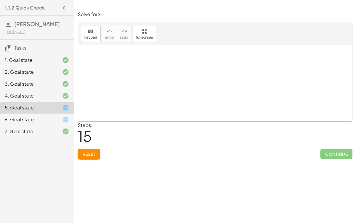
click at [90, 153] on span "Reset" at bounding box center [89, 153] width 13 height 5
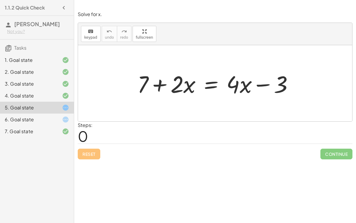
click at [214, 82] on div at bounding box center [218, 83] width 167 height 31
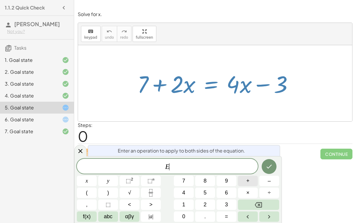
click at [256, 183] on button "+" at bounding box center [248, 181] width 20 height 10
click at [232, 205] on button "3" at bounding box center [227, 204] width 20 height 10
click at [275, 165] on button "Done" at bounding box center [269, 166] width 15 height 15
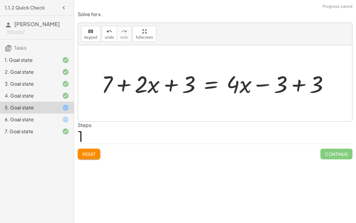
click at [298, 77] on div at bounding box center [218, 83] width 238 height 31
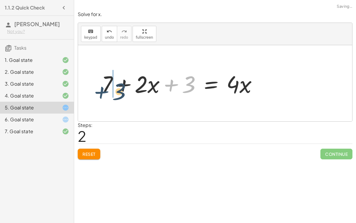
drag, startPoint x: 174, startPoint y: 80, endPoint x: 102, endPoint y: 86, distance: 72.4
click at [102, 86] on div at bounding box center [182, 83] width 167 height 31
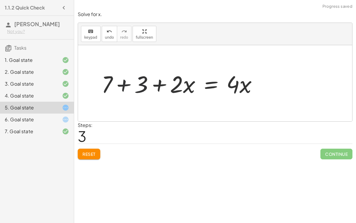
click at [140, 80] on div at bounding box center [182, 83] width 167 height 31
click at [167, 83] on div at bounding box center [195, 83] width 140 height 31
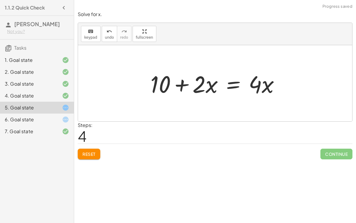
click at [226, 86] on div at bounding box center [218, 83] width 140 height 31
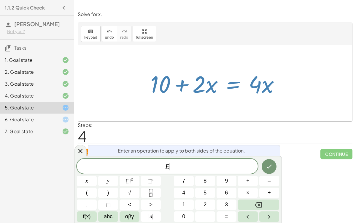
click at [219, 113] on div at bounding box center [215, 83] width 274 height 76
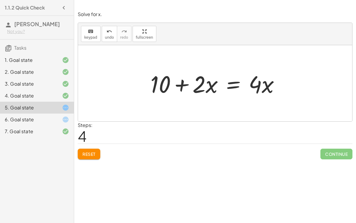
click at [235, 86] on div at bounding box center [218, 83] width 140 height 31
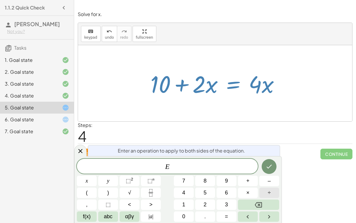
click at [268, 190] on span "÷" at bounding box center [269, 193] width 3 height 8
click at [184, 194] on span "4" at bounding box center [183, 193] width 3 height 8
click at [272, 167] on icon "Done" at bounding box center [269, 166] width 7 height 7
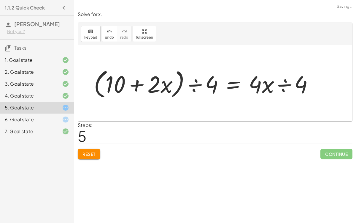
click at [276, 87] on div at bounding box center [206, 83] width 230 height 34
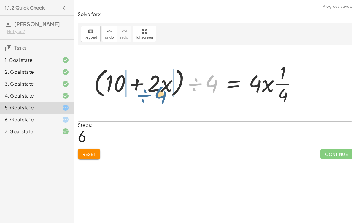
drag, startPoint x: 199, startPoint y: 83, endPoint x: 147, endPoint y: 97, distance: 53.4
click at [147, 97] on div at bounding box center [198, 83] width 214 height 46
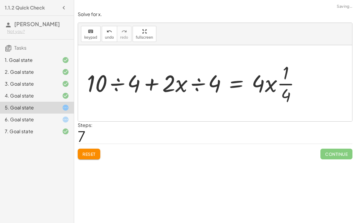
click at [110, 82] on div at bounding box center [196, 83] width 224 height 46
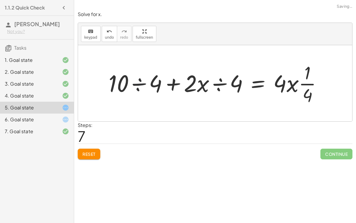
click at [129, 84] on div at bounding box center [218, 83] width 224 height 46
click at [214, 85] on div at bounding box center [229, 83] width 202 height 46
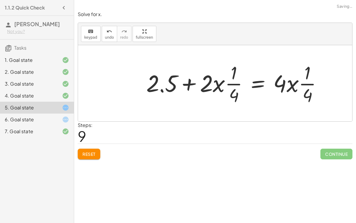
click at [217, 85] on div at bounding box center [236, 83] width 187 height 46
drag, startPoint x: 236, startPoint y: 81, endPoint x: 211, endPoint y: 77, distance: 25.0
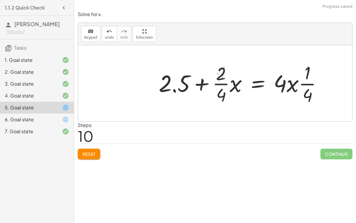
click at [211, 77] on div at bounding box center [243, 83] width 173 height 46
click at [239, 90] on div at bounding box center [243, 83] width 173 height 46
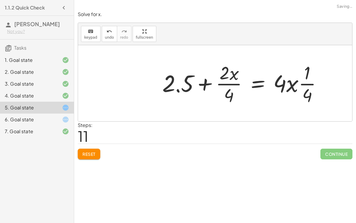
click at [224, 82] on div at bounding box center [244, 83] width 170 height 46
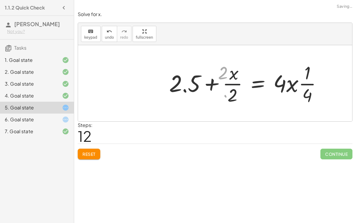
click at [225, 83] on div at bounding box center [249, 83] width 161 height 46
click at [302, 94] on div at bounding box center [249, 83] width 161 height 46
click at [0, 0] on div "Solve for x. keyboard keypad undo undo redo redo fullscreen + 7 + · 2 · x = + ·…" at bounding box center [0, 0] width 0 height 0
click at [83, 153] on span "Reset" at bounding box center [89, 153] width 13 height 5
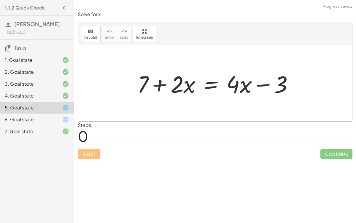
click at [208, 81] on div at bounding box center [218, 83] width 167 height 31
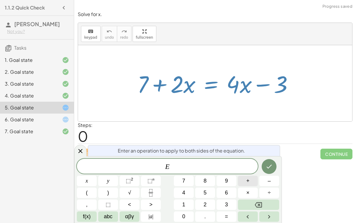
click at [249, 180] on span "+" at bounding box center [247, 181] width 3 height 8
click at [230, 201] on button "3" at bounding box center [227, 204] width 20 height 10
click at [273, 166] on icon "Done" at bounding box center [269, 166] width 7 height 7
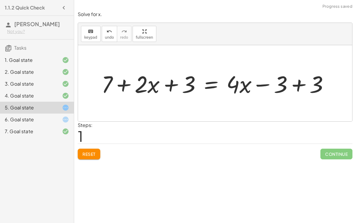
click at [300, 83] on div at bounding box center [218, 83] width 238 height 31
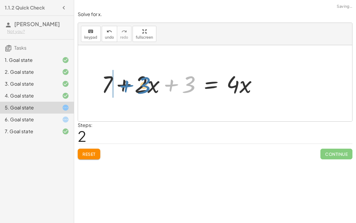
drag, startPoint x: 171, startPoint y: 83, endPoint x: 121, endPoint y: 83, distance: 50.5
click at [121, 83] on div at bounding box center [182, 83] width 167 height 31
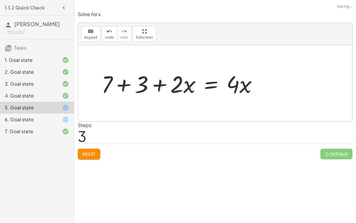
click at [135, 87] on div at bounding box center [182, 83] width 167 height 31
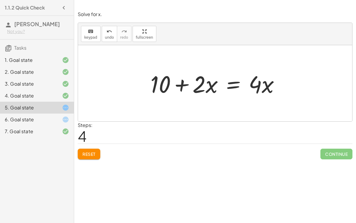
click at [296, 91] on div at bounding box center [215, 83] width 274 height 76
click at [233, 84] on div at bounding box center [218, 83] width 140 height 31
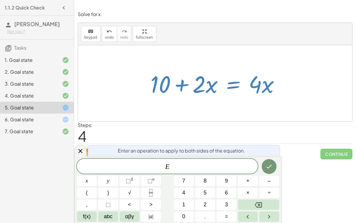
click at [200, 62] on div at bounding box center [215, 83] width 274 height 76
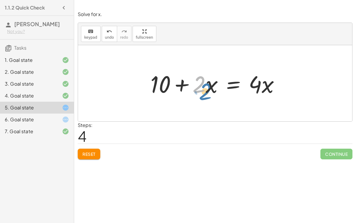
drag, startPoint x: 199, startPoint y: 82, endPoint x: 201, endPoint y: 88, distance: 6.3
click at [201, 88] on div at bounding box center [218, 83] width 140 height 31
click at [207, 46] on div at bounding box center [215, 83] width 274 height 76
click at [181, 82] on div at bounding box center [218, 83] width 140 height 31
click at [235, 82] on div at bounding box center [218, 83] width 140 height 31
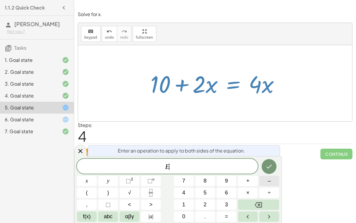
click at [263, 178] on button "–" at bounding box center [270, 181] width 20 height 10
click at [208, 204] on button "2" at bounding box center [205, 204] width 20 height 10
click at [273, 169] on button "Done" at bounding box center [269, 166] width 15 height 15
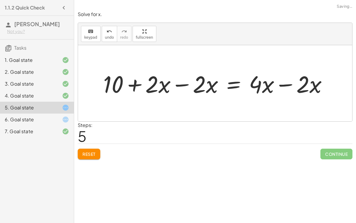
click at [181, 86] on div at bounding box center [217, 83] width 235 height 31
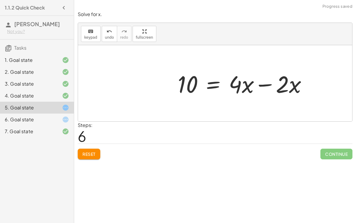
click at [284, 87] on div at bounding box center [245, 83] width 140 height 31
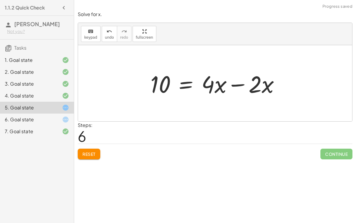
click at [236, 82] on div at bounding box center [218, 83] width 140 height 31
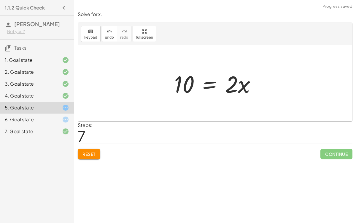
click at [233, 89] on div at bounding box center [217, 83] width 93 height 31
click at [205, 82] on div at bounding box center [217, 83] width 93 height 31
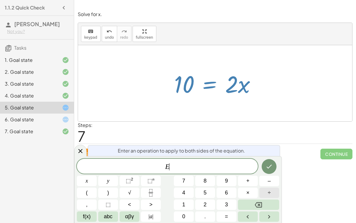
click at [264, 188] on button "÷" at bounding box center [270, 192] width 20 height 10
click at [211, 205] on button "2" at bounding box center [205, 204] width 20 height 10
click at [276, 163] on button "Done" at bounding box center [269, 166] width 15 height 15
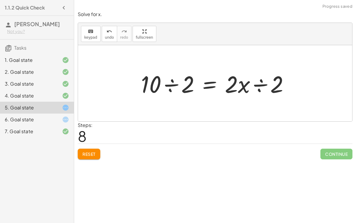
click at [260, 89] on div at bounding box center [217, 83] width 159 height 31
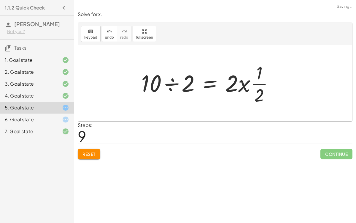
click at [176, 82] on div at bounding box center [209, 83] width 143 height 46
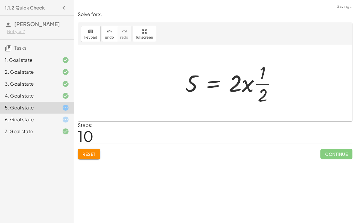
click at [252, 81] on div at bounding box center [233, 83] width 103 height 46
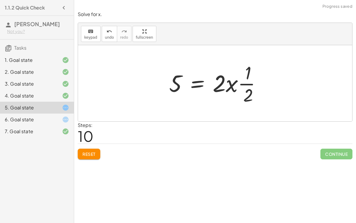
click at [251, 81] on div at bounding box center [217, 83] width 103 height 46
click at [250, 82] on div at bounding box center [217, 83] width 103 height 46
drag, startPoint x: 250, startPoint y: 82, endPoint x: 218, endPoint y: 81, distance: 32.1
click at [218, 82] on div at bounding box center [211, 83] width 90 height 46
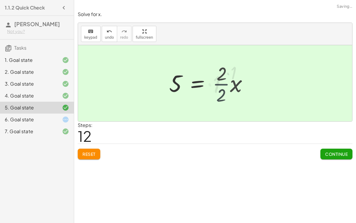
click at [218, 82] on div at bounding box center [202, 83] width 72 height 29
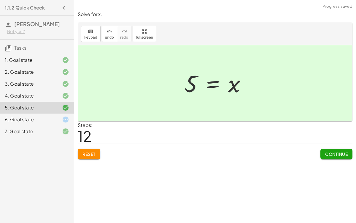
click at [337, 152] on span "Continue" at bounding box center [336, 153] width 23 height 5
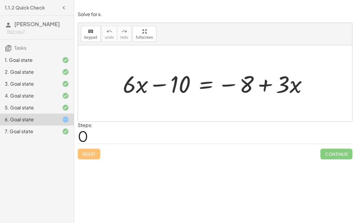
click at [199, 80] on div at bounding box center [217, 83] width 195 height 31
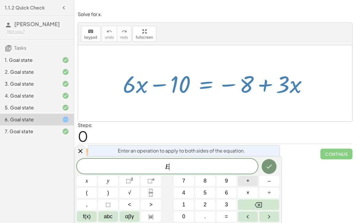
click at [241, 182] on button "+" at bounding box center [248, 181] width 20 height 10
click at [189, 205] on button "1" at bounding box center [184, 204] width 20 height 10
click at [188, 213] on button "0" at bounding box center [184, 216] width 20 height 10
click at [275, 166] on button "Done" at bounding box center [269, 166] width 15 height 15
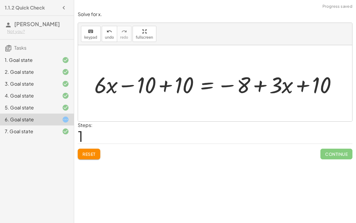
click at [156, 78] on div at bounding box center [217, 83] width 229 height 25
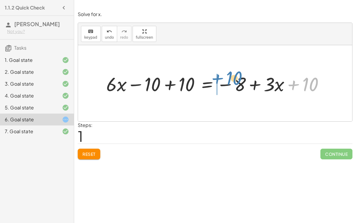
drag, startPoint x: 311, startPoint y: 88, endPoint x: 235, endPoint y: 82, distance: 76.0
click at [235, 82] on div at bounding box center [217, 83] width 229 height 25
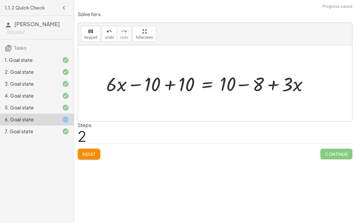
click at [236, 85] on div at bounding box center [210, 83] width 214 height 25
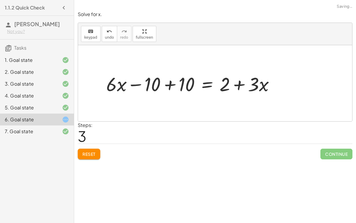
click at [168, 83] on div at bounding box center [192, 83] width 179 height 25
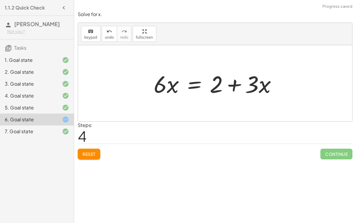
click at [199, 85] on div at bounding box center [218, 83] width 134 height 31
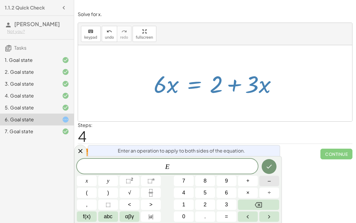
click at [267, 178] on button "–" at bounding box center [270, 181] width 20 height 10
click at [228, 203] on span "3" at bounding box center [226, 204] width 3 height 8
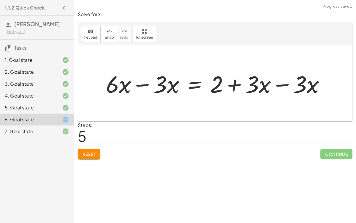
click at [283, 82] on div at bounding box center [218, 83] width 230 height 31
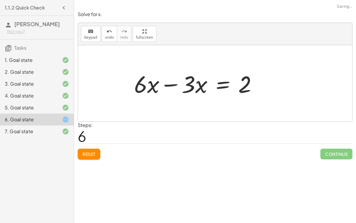
click at [150, 86] on div at bounding box center [198, 83] width 134 height 31
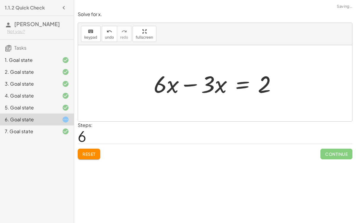
click at [184, 88] on div at bounding box center [218, 83] width 134 height 31
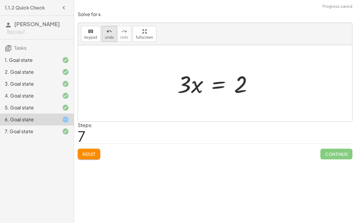
click at [110, 37] on span "undo" at bounding box center [109, 37] width 9 height 4
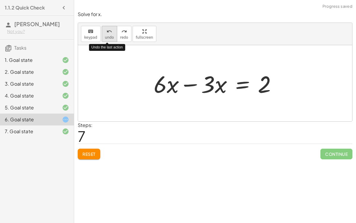
click at [110, 37] on span "undo" at bounding box center [109, 37] width 9 height 4
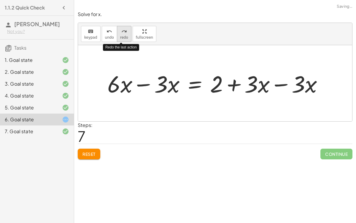
click at [120, 36] on span "redo" at bounding box center [124, 37] width 8 height 4
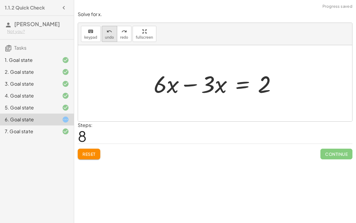
click at [108, 36] on span "undo" at bounding box center [109, 37] width 9 height 4
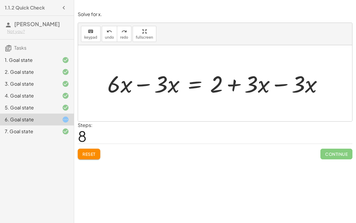
click at [85, 155] on span "Reset" at bounding box center [89, 153] width 13 height 5
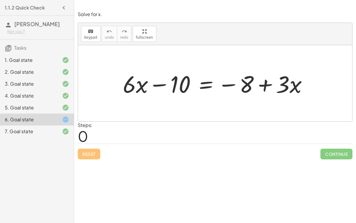
click at [204, 84] on div at bounding box center [217, 83] width 195 height 31
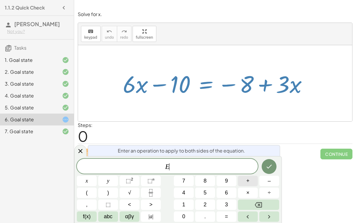
click at [253, 181] on button "+" at bounding box center [248, 181] width 20 height 10
click at [182, 206] on button "1" at bounding box center [184, 204] width 20 height 10
click at [184, 211] on button "0" at bounding box center [184, 216] width 20 height 10
click at [266, 167] on icon "Done" at bounding box center [269, 166] width 7 height 7
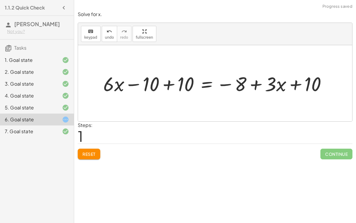
click at [160, 84] on div at bounding box center [217, 83] width 229 height 25
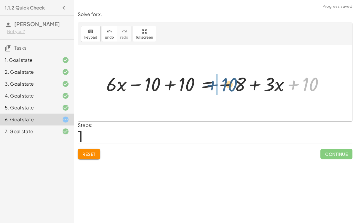
drag, startPoint x: 306, startPoint y: 81, endPoint x: 215, endPoint y: 80, distance: 90.6
click at [215, 80] on div at bounding box center [217, 83] width 229 height 25
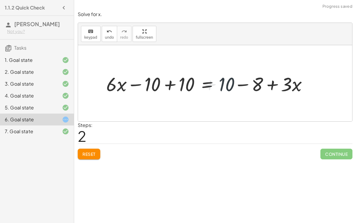
click at [238, 84] on div at bounding box center [210, 83] width 214 height 25
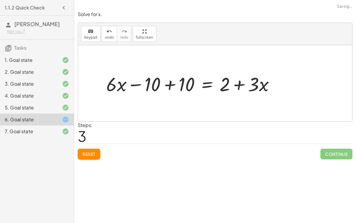
click at [177, 81] on div at bounding box center [192, 83] width 179 height 25
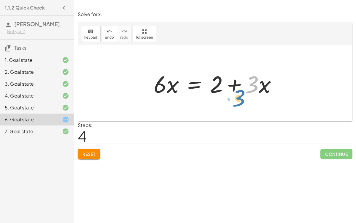
drag, startPoint x: 252, startPoint y: 80, endPoint x: 240, endPoint y: 90, distance: 15.9
click at [240, 90] on div at bounding box center [218, 83] width 134 height 31
click at [191, 86] on div at bounding box center [218, 83] width 134 height 31
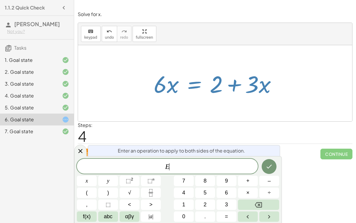
click at [268, 102] on div at bounding box center [215, 83] width 274 height 76
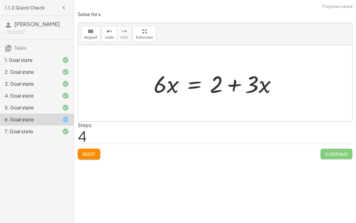
click at [196, 82] on div at bounding box center [218, 83] width 134 height 31
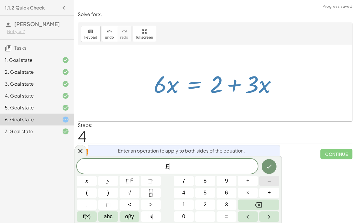
click at [270, 181] on span "–" at bounding box center [269, 181] width 3 height 8
click at [224, 206] on button "3" at bounding box center [227, 204] width 20 height 10
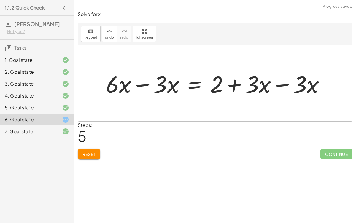
click at [277, 83] on div at bounding box center [218, 83] width 230 height 31
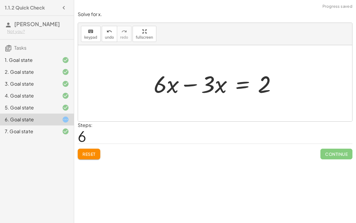
click at [189, 83] on div at bounding box center [218, 83] width 134 height 31
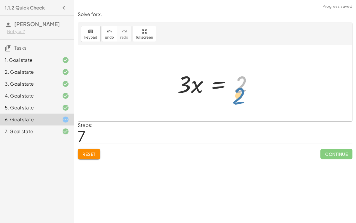
drag, startPoint x: 243, startPoint y: 83, endPoint x: 241, endPoint y: 90, distance: 8.1
click at [241, 90] on div at bounding box center [218, 83] width 86 height 31
click at [257, 84] on div at bounding box center [218, 83] width 86 height 31
click at [84, 158] on button "Reset" at bounding box center [89, 153] width 23 height 11
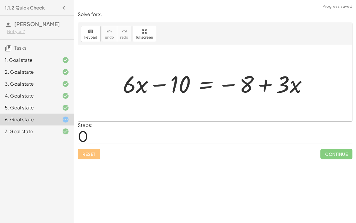
click at [208, 83] on div at bounding box center [217, 83] width 195 height 31
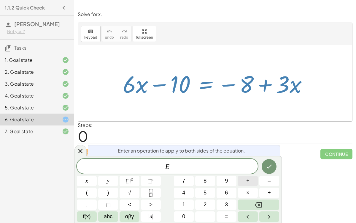
click at [247, 182] on span "+" at bounding box center [247, 181] width 3 height 8
click at [191, 203] on button "1" at bounding box center [184, 204] width 20 height 10
click at [190, 212] on button "0" at bounding box center [184, 216] width 20 height 10
click at [271, 165] on icon "Done" at bounding box center [269, 167] width 5 height 4
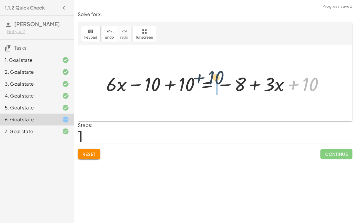
drag, startPoint x: 314, startPoint y: 83, endPoint x: 219, endPoint y: 76, distance: 95.3
click at [219, 76] on div at bounding box center [217, 83] width 229 height 25
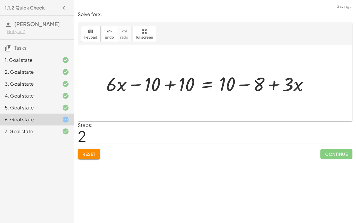
click at [242, 87] on div at bounding box center [210, 83] width 214 height 25
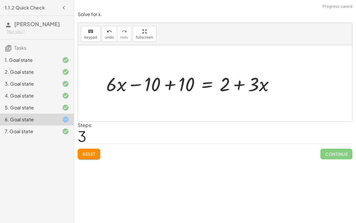
click at [170, 80] on div at bounding box center [192, 83] width 179 height 25
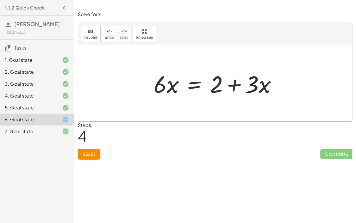
click at [199, 83] on div at bounding box center [218, 83] width 134 height 31
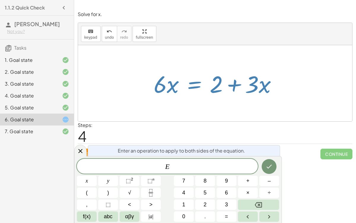
click at [204, 126] on div "Steps: 4" at bounding box center [215, 132] width 275 height 22
click at [248, 102] on div at bounding box center [215, 83] width 274 height 76
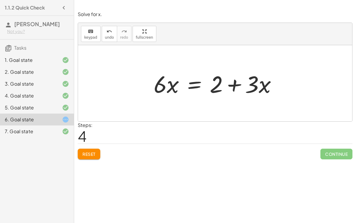
click at [196, 84] on div at bounding box center [218, 83] width 134 height 31
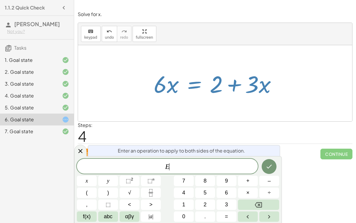
click at [247, 127] on div "Steps: 4" at bounding box center [215, 132] width 275 height 22
click at [272, 162] on button "Done" at bounding box center [269, 166] width 15 height 15
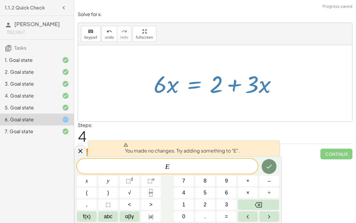
click at [201, 96] on div at bounding box center [218, 83] width 134 height 31
click at [231, 113] on div at bounding box center [215, 83] width 274 height 76
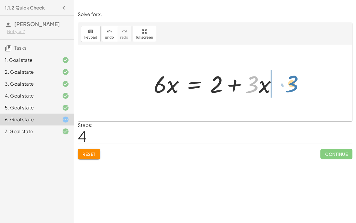
drag, startPoint x: 255, startPoint y: 85, endPoint x: 296, endPoint y: 85, distance: 40.4
click at [262, 84] on div at bounding box center [218, 83] width 134 height 31
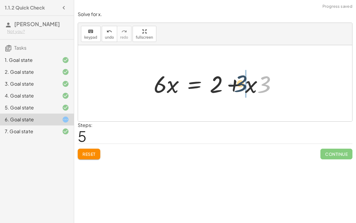
drag, startPoint x: 264, startPoint y: 84, endPoint x: 240, endPoint y: 83, distance: 23.8
click at [240, 83] on div at bounding box center [218, 83] width 134 height 31
drag, startPoint x: 233, startPoint y: 82, endPoint x: 204, endPoint y: 80, distance: 29.8
click at [204, 80] on div at bounding box center [218, 83] width 134 height 31
click at [232, 84] on div at bounding box center [218, 83] width 134 height 31
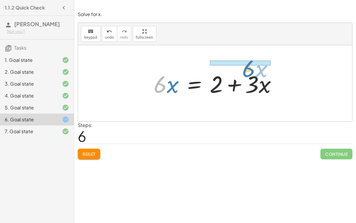
drag, startPoint x: 159, startPoint y: 84, endPoint x: 249, endPoint y: 68, distance: 91.4
click at [249, 68] on div at bounding box center [218, 83] width 134 height 31
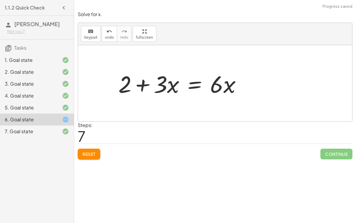
click at [224, 80] on div at bounding box center [183, 83] width 134 height 31
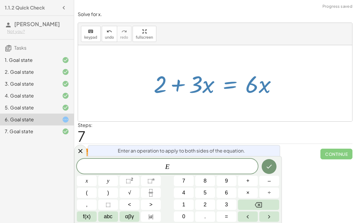
click at [231, 103] on div at bounding box center [215, 83] width 274 height 76
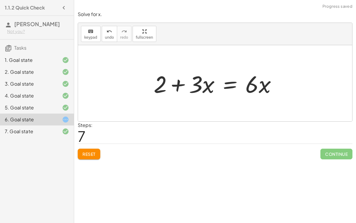
click at [234, 84] on div at bounding box center [218, 83] width 134 height 31
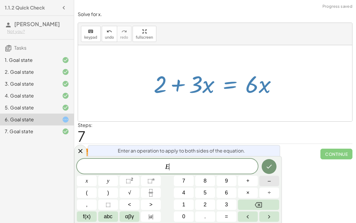
click at [267, 182] on button "–" at bounding box center [270, 181] width 20 height 10
click at [219, 205] on button "3" at bounding box center [227, 204] width 20 height 10
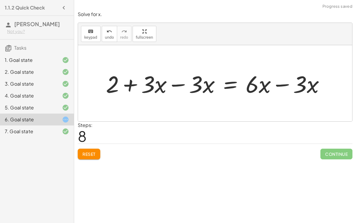
click at [176, 91] on div at bounding box center [218, 83] width 230 height 31
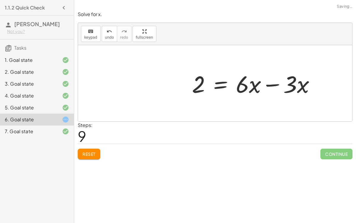
click at [285, 86] on div at bounding box center [256, 83] width 134 height 31
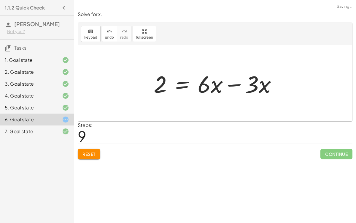
click at [239, 79] on div at bounding box center [218, 83] width 134 height 31
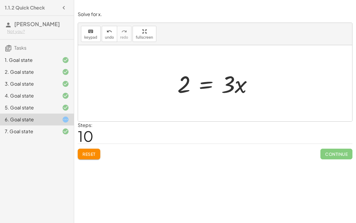
click at [207, 79] on div at bounding box center [218, 83] width 86 height 31
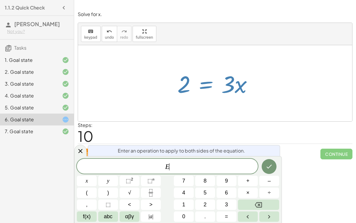
click at [271, 187] on div "E ​ x y ⬚ 2 ⬚ n 7 8 9 + – ( ) √ 4 5 6 × ÷ , ⬚ < > 1 2 3 f(x) abc αβγ | a | 0 . =" at bounding box center [178, 190] width 203 height 63
click at [273, 190] on button "÷" at bounding box center [270, 192] width 20 height 10
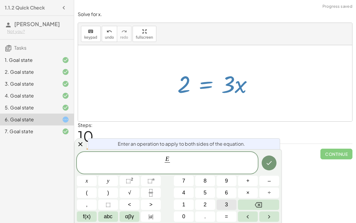
click at [228, 206] on span "3" at bounding box center [226, 204] width 3 height 8
click at [268, 159] on icon "Done" at bounding box center [269, 162] width 7 height 7
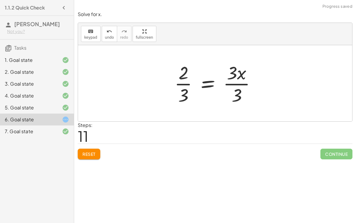
click at [233, 87] on div at bounding box center [218, 83] width 92 height 46
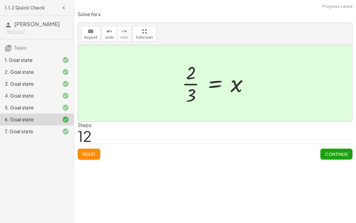
click at [81, 157] on button "Reset" at bounding box center [89, 153] width 23 height 11
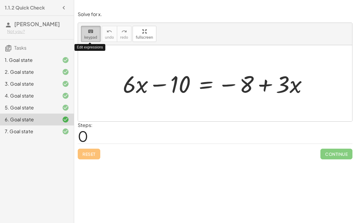
click at [88, 35] on span "keypad" at bounding box center [90, 37] width 13 height 4
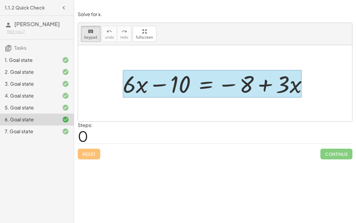
click at [204, 86] on div at bounding box center [212, 84] width 179 height 28
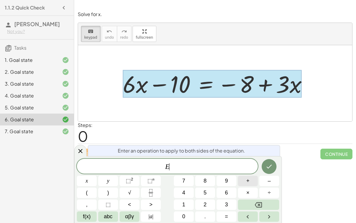
click at [254, 176] on button "+" at bounding box center [248, 181] width 20 height 10
click at [186, 203] on button "1" at bounding box center [184, 204] width 20 height 10
click at [187, 216] on button "0" at bounding box center [184, 216] width 20 height 10
click at [268, 170] on button "Done" at bounding box center [269, 166] width 15 height 15
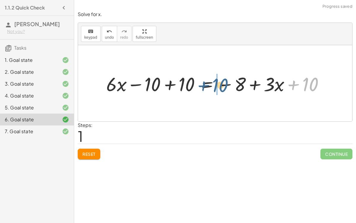
drag, startPoint x: 326, startPoint y: 78, endPoint x: 235, endPoint y: 79, distance: 90.6
click at [235, 79] on div at bounding box center [217, 83] width 229 height 25
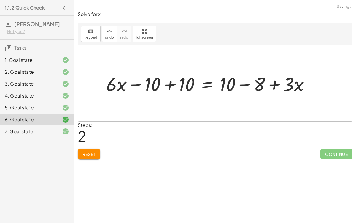
click at [249, 84] on div at bounding box center [210, 83] width 214 height 25
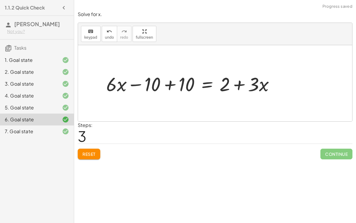
click at [174, 86] on div at bounding box center [192, 83] width 179 height 25
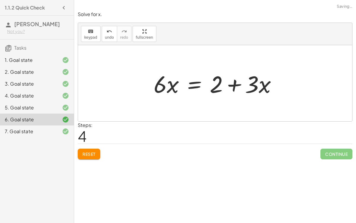
click at [233, 86] on div at bounding box center [218, 83] width 134 height 31
click at [193, 85] on div at bounding box center [218, 83] width 134 height 31
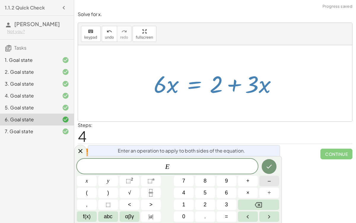
click at [266, 177] on button "–" at bounding box center [270, 181] width 20 height 10
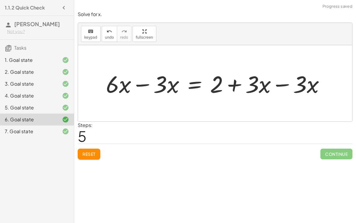
click at [285, 83] on div at bounding box center [218, 83] width 230 height 31
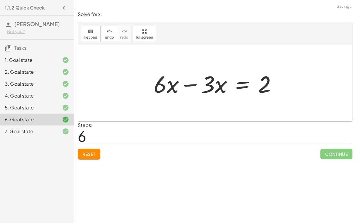
click at [136, 85] on div at bounding box center [215, 83] width 274 height 76
click at [188, 85] on div at bounding box center [218, 83] width 134 height 31
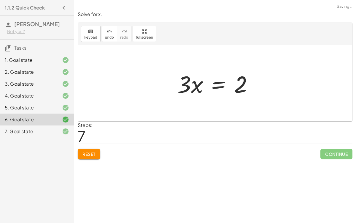
click at [216, 87] on div at bounding box center [218, 83] width 86 height 31
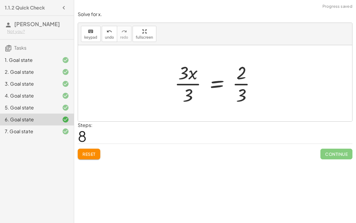
click at [244, 77] on div at bounding box center [218, 83] width 92 height 46
click at [190, 81] on div at bounding box center [218, 83] width 92 height 46
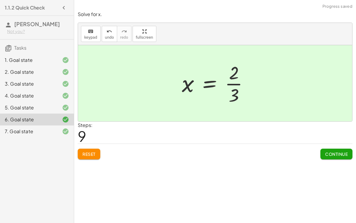
click at [326, 154] on span "Continue" at bounding box center [336, 153] width 23 height 5
